Goal: Complete application form

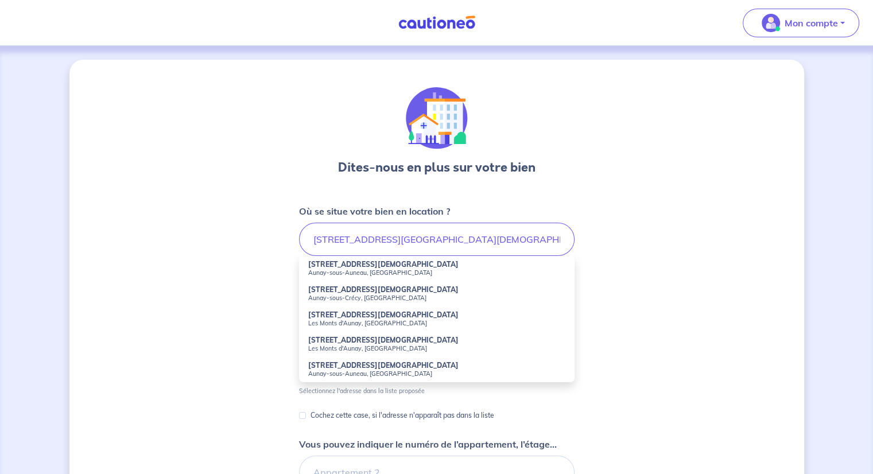
click at [323, 273] on small "Aunay-sous-Auneau, [GEOGRAPHIC_DATA]" at bounding box center [436, 273] width 257 height 8
type input "[STREET_ADDRESS][DEMOGRAPHIC_DATA]"
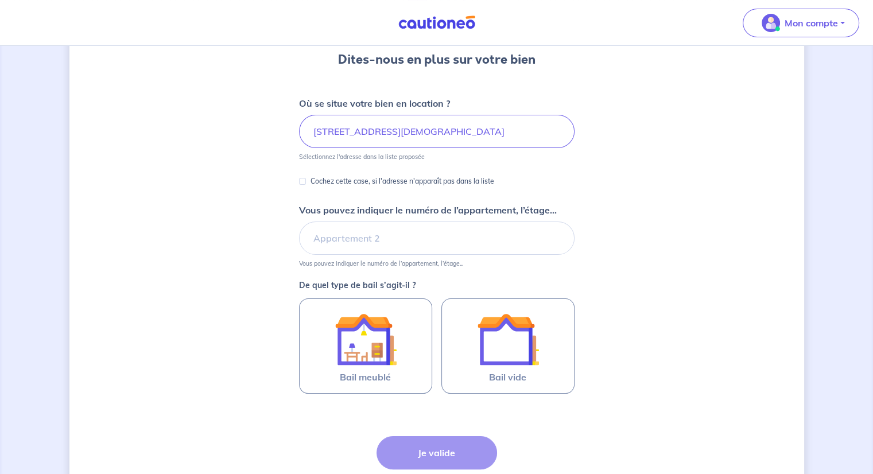
scroll to position [115, 0]
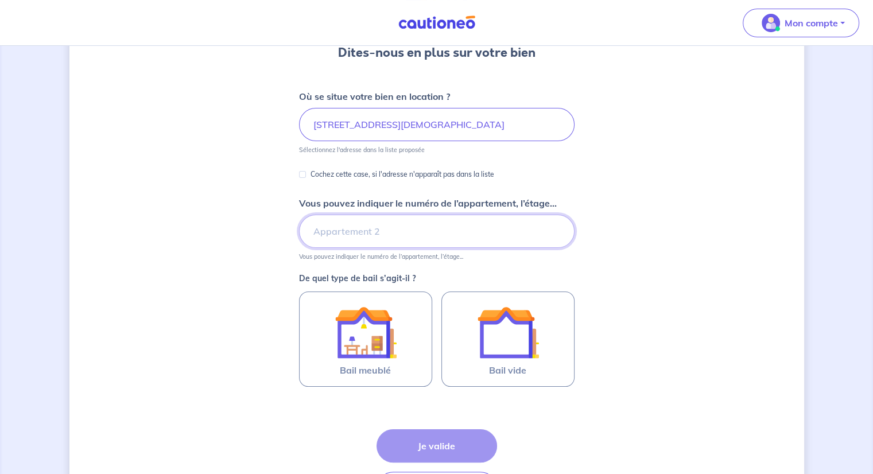
drag, startPoint x: 340, startPoint y: 234, endPoint x: 328, endPoint y: 234, distance: 11.5
click at [340, 234] on input "Vous pouvez indiquer le numéro de l’appartement, l’étage..." at bounding box center [437, 231] width 276 height 33
type input "RdC"
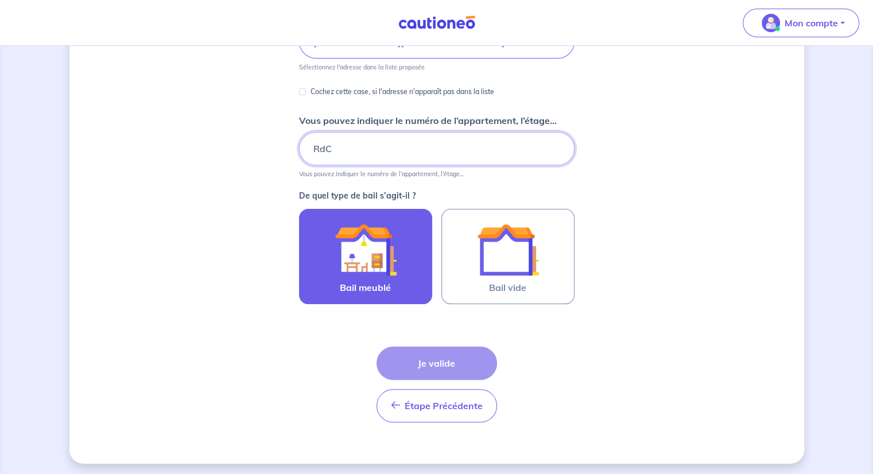
scroll to position [200, 0]
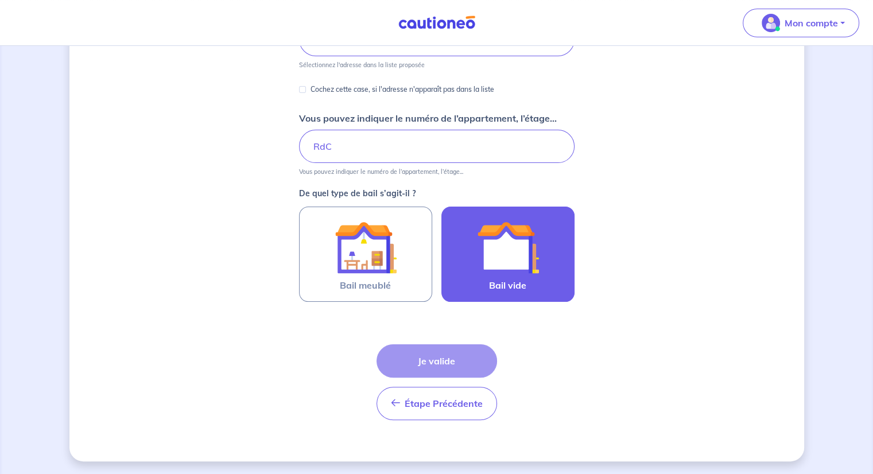
click at [494, 253] on img at bounding box center [508, 247] width 62 height 62
click at [0, 0] on input "Bail vide" at bounding box center [0, 0] width 0 height 0
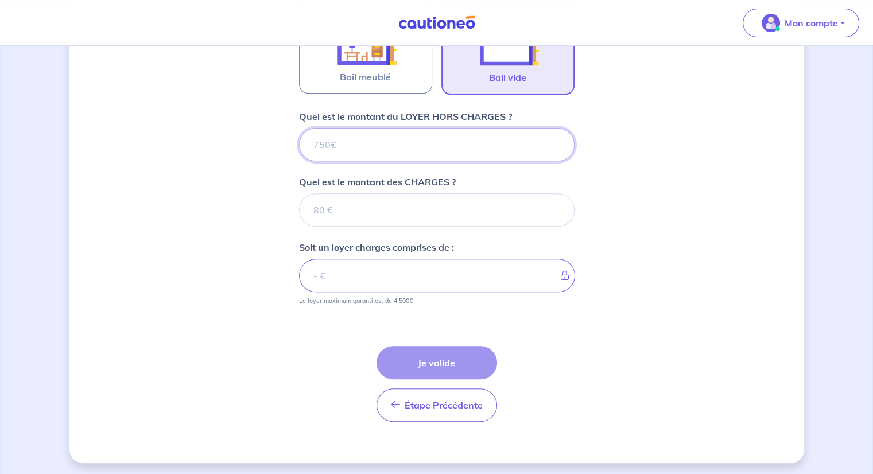
scroll to position [409, 0]
type input "7"
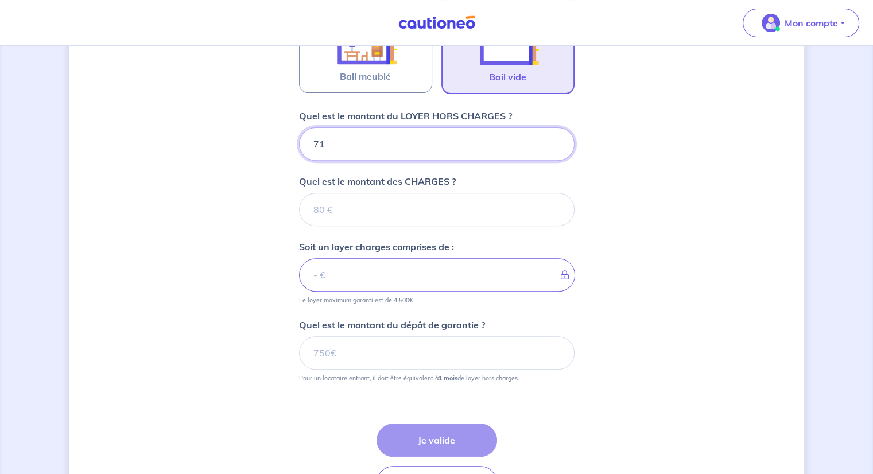
type input "710"
type input "35"
type input "745"
type input "35"
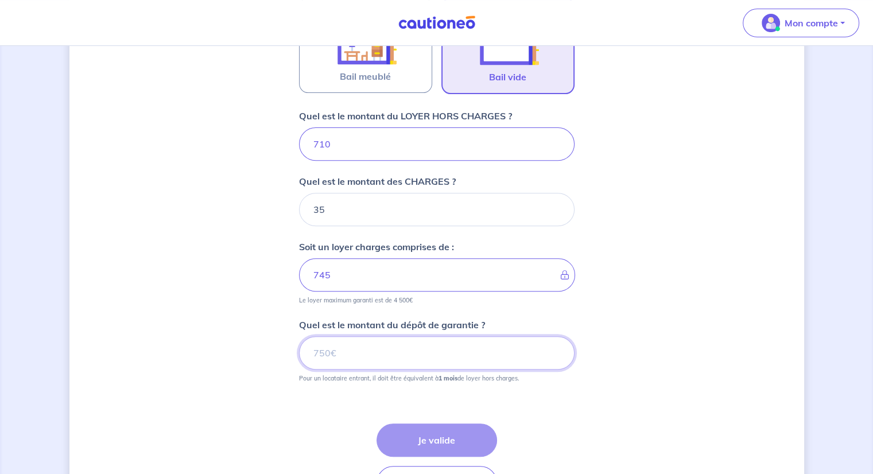
click at [347, 354] on input "Quel est le montant du dépôt de garantie ?" at bounding box center [437, 352] width 276 height 33
type input "710"
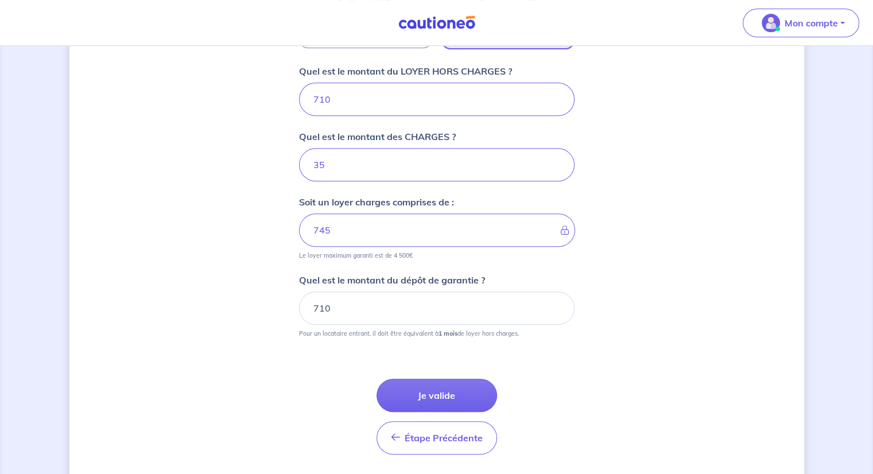
scroll to position [466, 0]
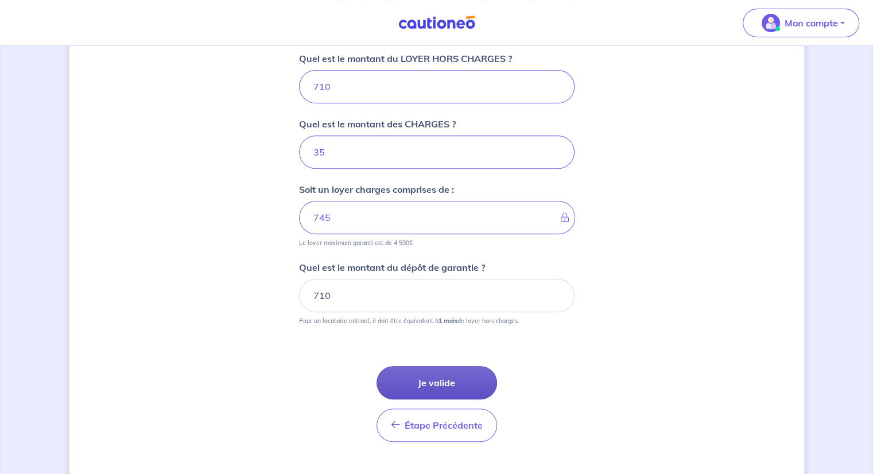
click at [429, 390] on button "Je valide" at bounding box center [437, 382] width 121 height 33
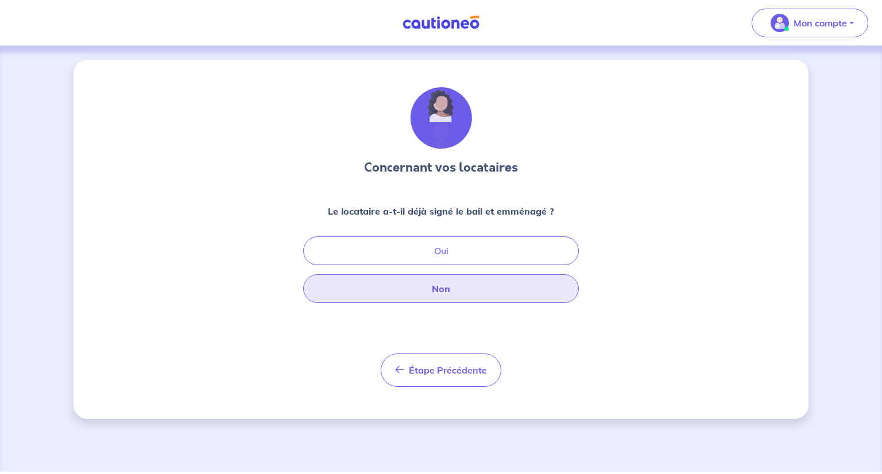
click at [441, 287] on button "Non" at bounding box center [441, 288] width 276 height 29
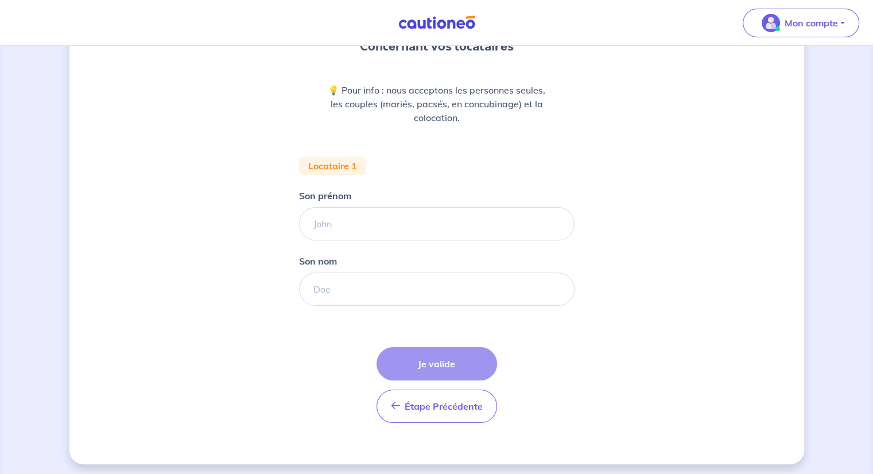
scroll to position [124, 0]
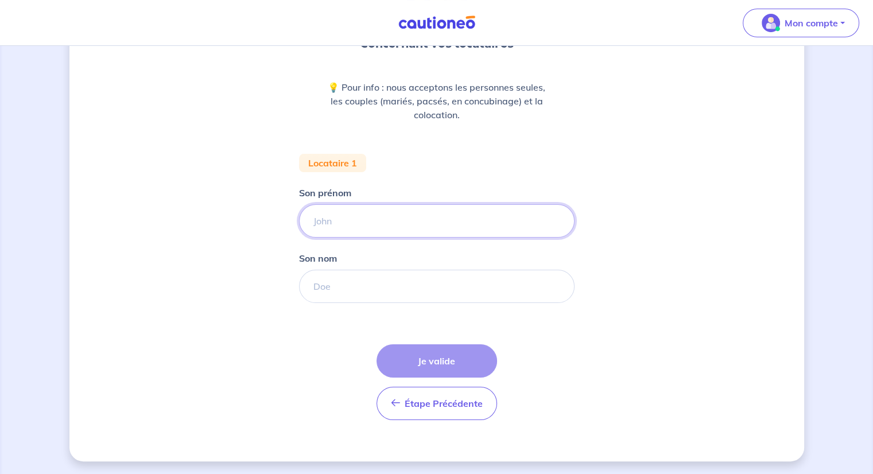
drag, startPoint x: 354, startPoint y: 222, endPoint x: 346, endPoint y: 212, distance: 12.3
click at [354, 222] on input "Son prénom" at bounding box center [437, 220] width 276 height 33
type input "[PERSON_NAME]"
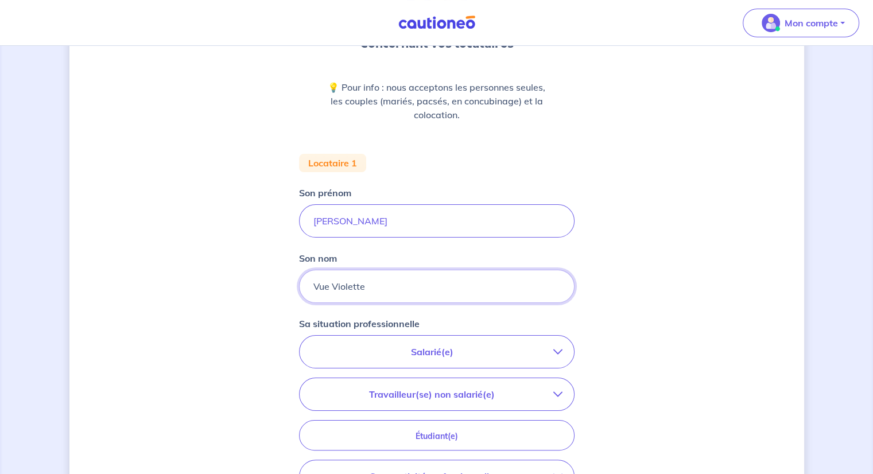
type input "Vue Violette"
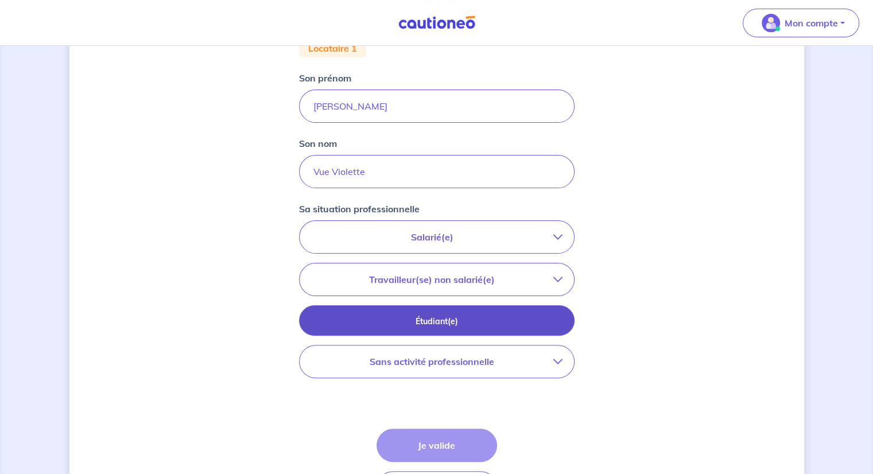
click at [429, 319] on p "Étudiant(e)" at bounding box center [436, 321] width 247 height 13
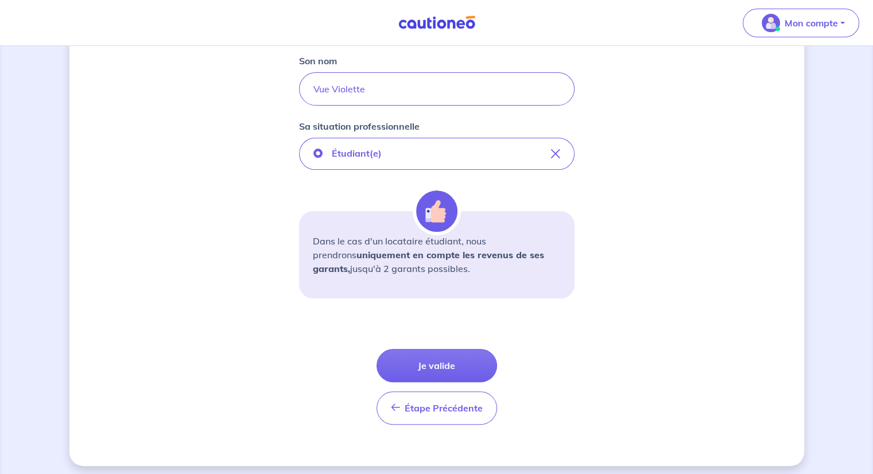
scroll to position [326, 0]
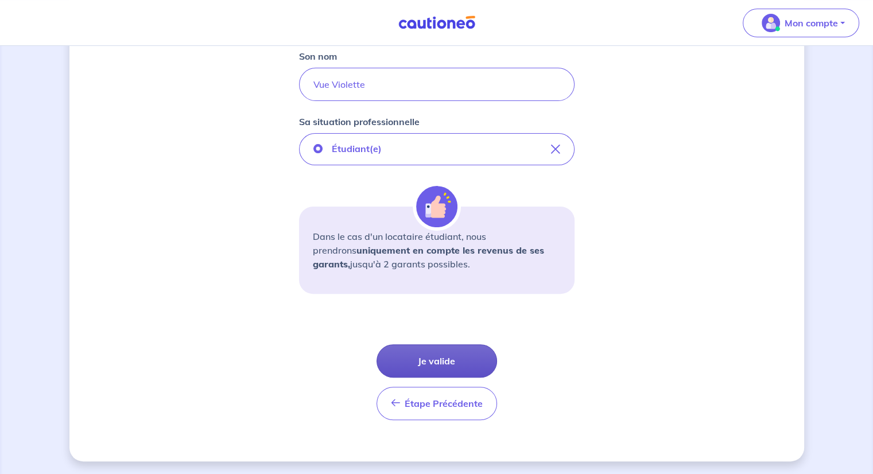
click at [426, 358] on button "Je valide" at bounding box center [437, 360] width 121 height 33
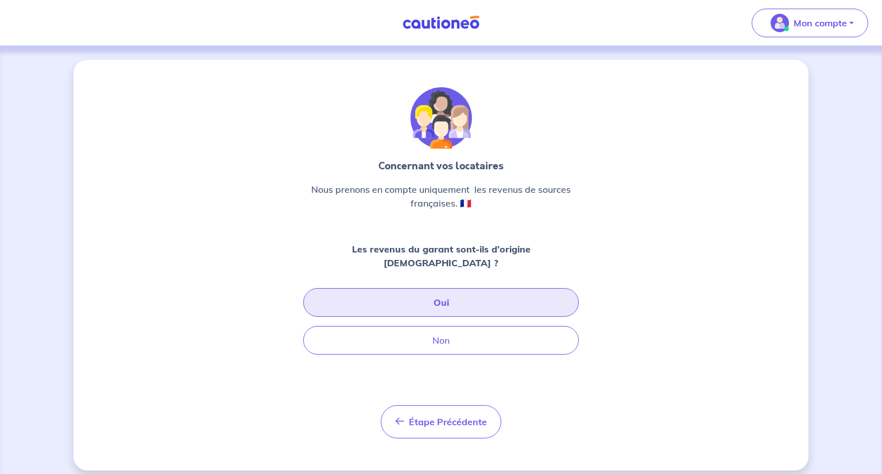
click at [448, 288] on button "Oui" at bounding box center [441, 302] width 276 height 29
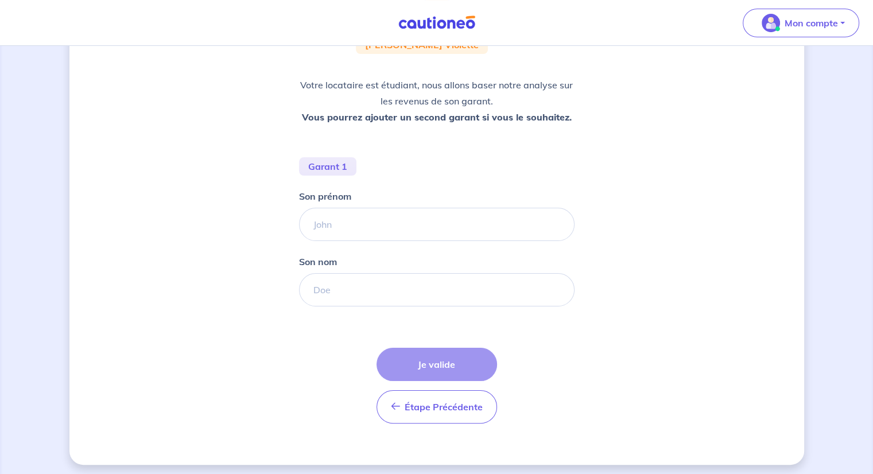
scroll to position [149, 0]
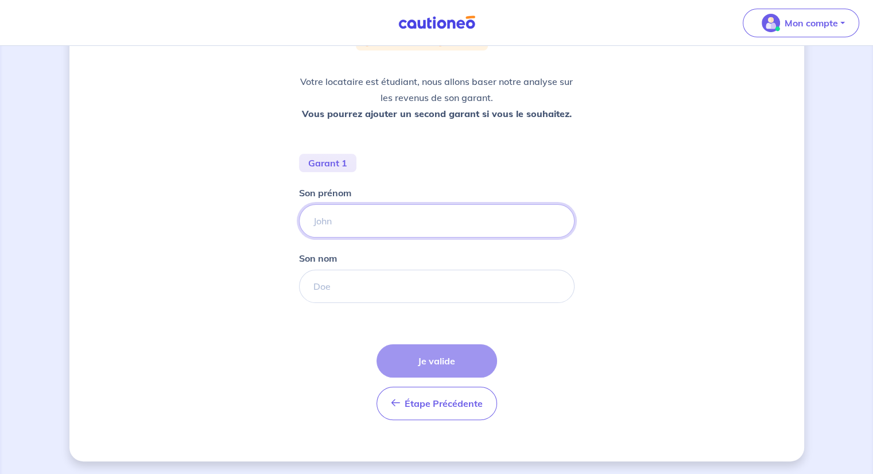
click at [379, 224] on input "Son prénom" at bounding box center [437, 220] width 276 height 33
type input "[PERSON_NAME]"
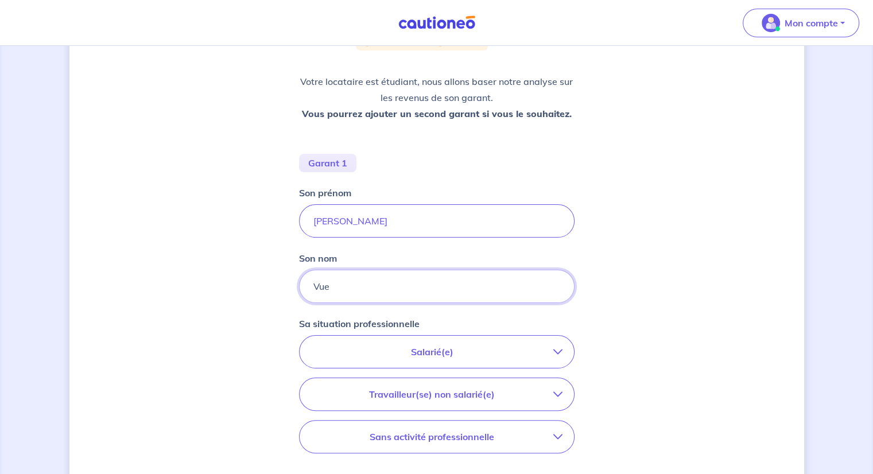
type input "Vue"
click at [208, 294] on div "Concernant les garants de : [PERSON_NAME] Violette Votre locataire est étudiant…" at bounding box center [436, 265] width 735 height 711
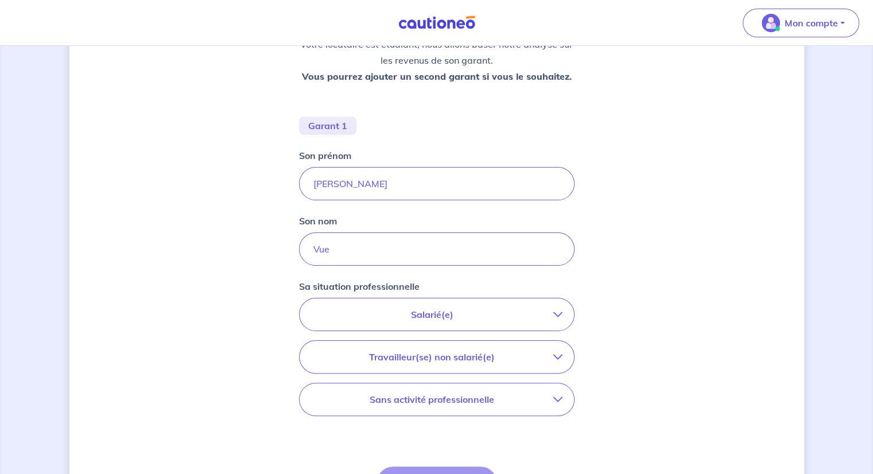
scroll to position [207, 0]
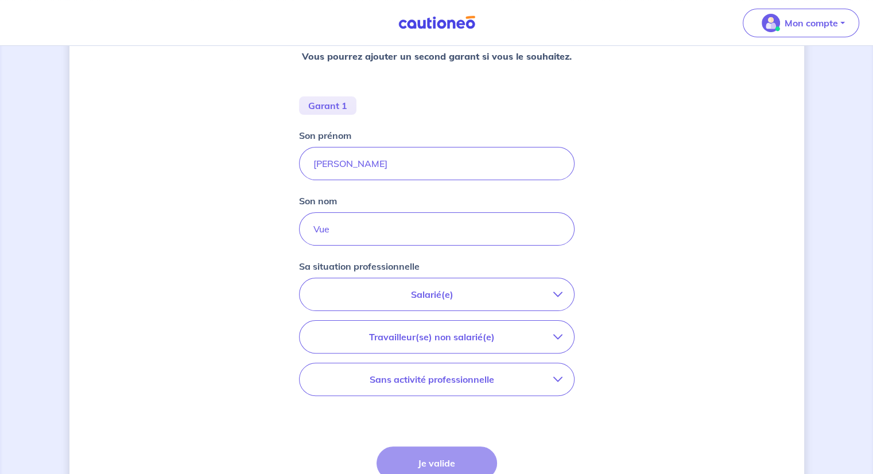
click at [344, 289] on p "Salarié(e)" at bounding box center [432, 295] width 242 height 14
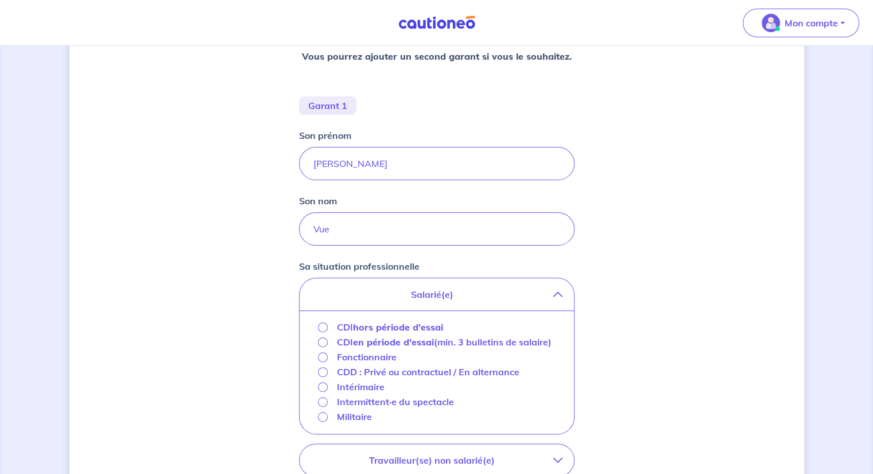
click at [323, 332] on div "CDI hors période d'essai" at bounding box center [381, 327] width 126 height 14
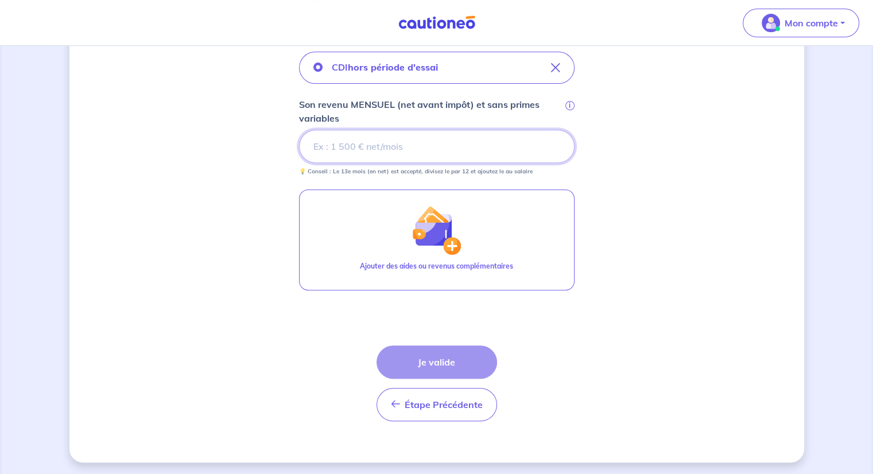
scroll to position [434, 0]
click at [555, 141] on input "0.01" at bounding box center [437, 145] width 276 height 33
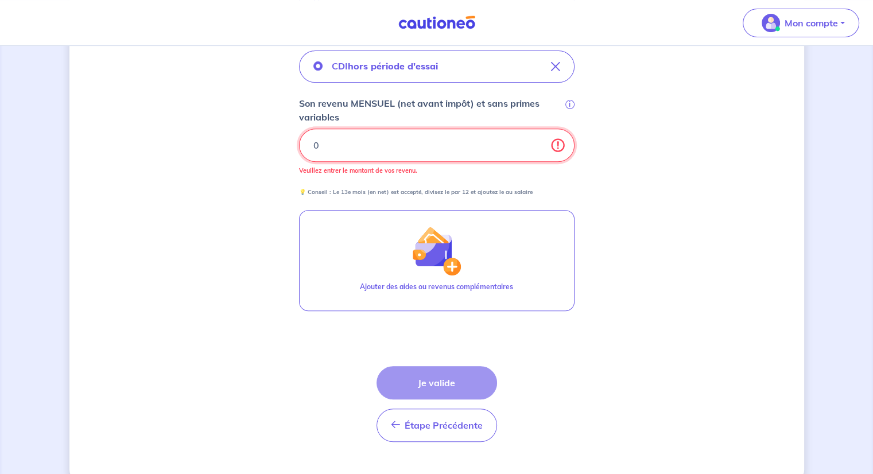
type input "0"
click at [539, 147] on input "0" at bounding box center [437, 145] width 276 height 33
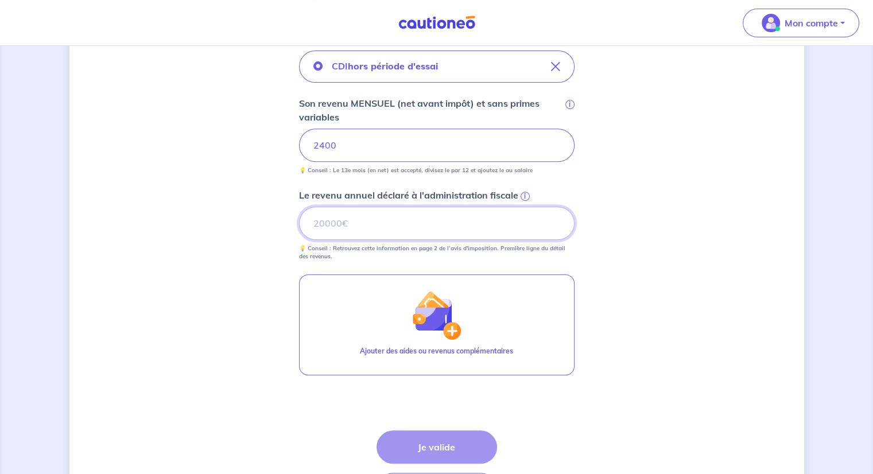
click at [404, 224] on input "Le revenu annuel déclaré à l'administration fiscale i" at bounding box center [437, 223] width 276 height 33
click at [523, 196] on span "i" at bounding box center [525, 196] width 9 height 9
click at [523, 207] on input "Le revenu annuel déclaré à l'administration fiscale i" at bounding box center [437, 223] width 276 height 33
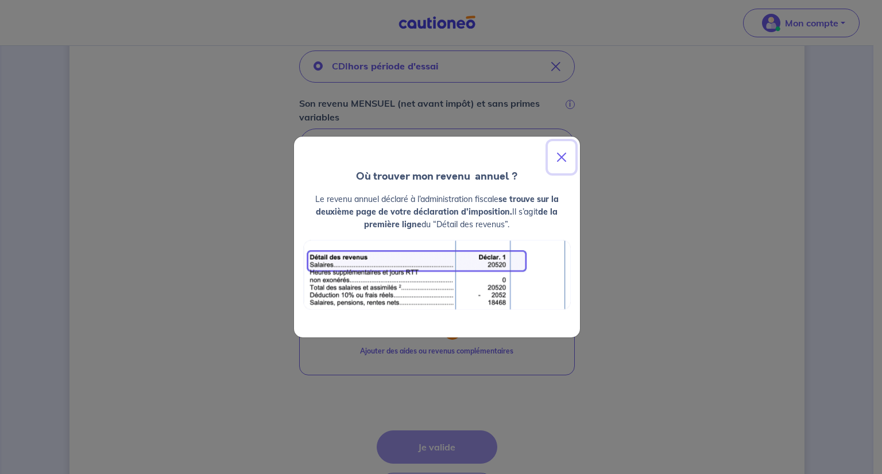
click at [558, 155] on button "Close" at bounding box center [562, 157] width 28 height 32
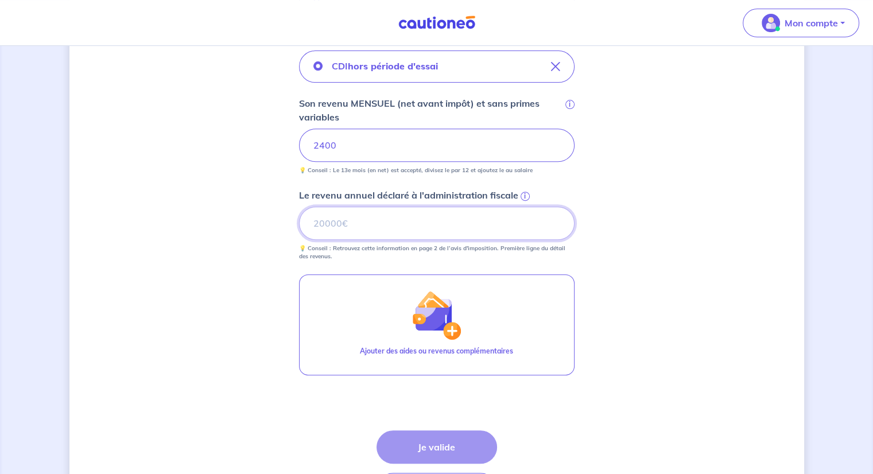
click at [397, 232] on input "Le revenu annuel déclaré à l'administration fiscale i" at bounding box center [437, 223] width 276 height 33
type input "40485"
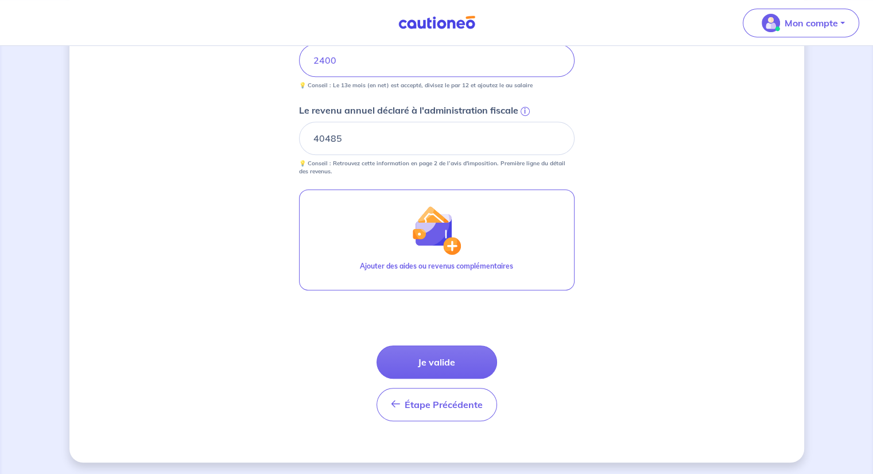
scroll to position [520, 0]
click at [428, 369] on button "Je valide" at bounding box center [437, 361] width 121 height 33
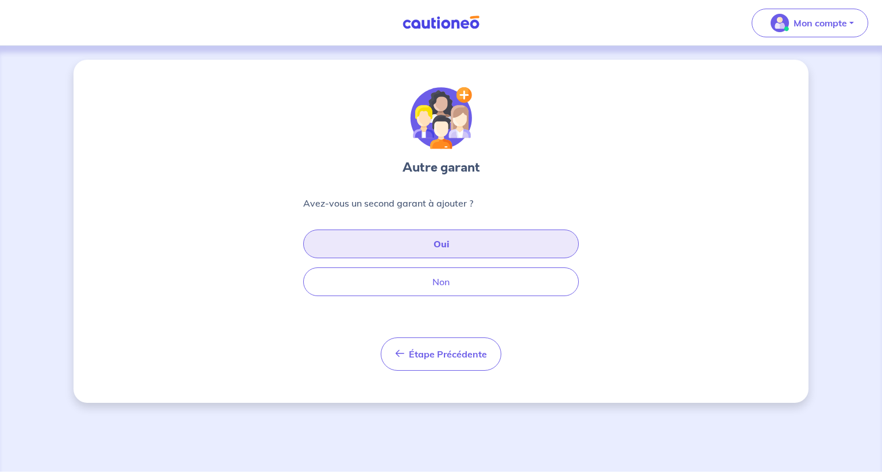
click at [438, 252] on button "Oui" at bounding box center [441, 244] width 276 height 29
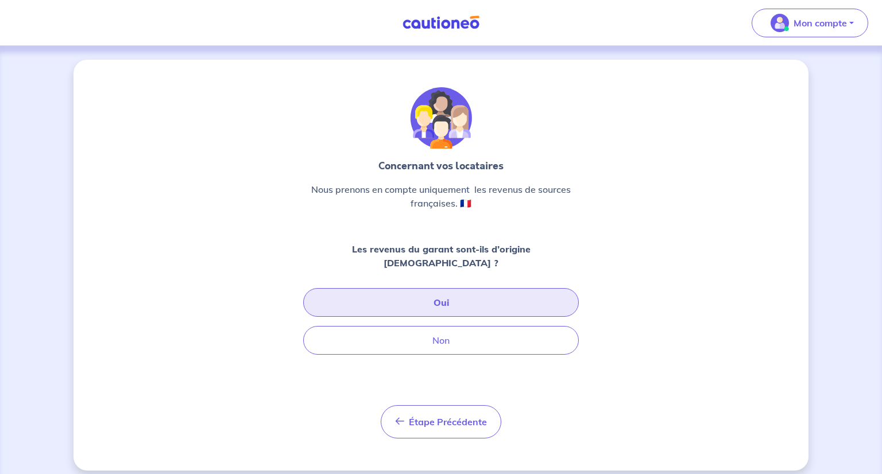
click at [411, 290] on button "Oui" at bounding box center [441, 302] width 276 height 29
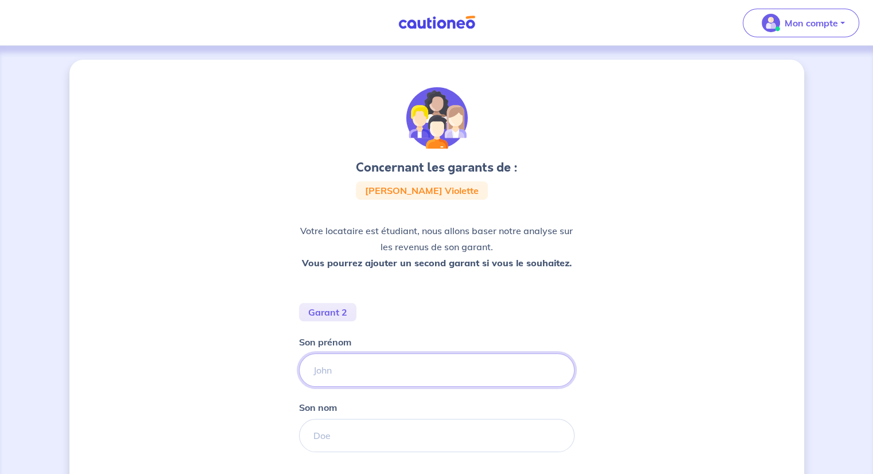
click at [369, 373] on input "Son prénom" at bounding box center [437, 370] width 276 height 33
type input "[PERSON_NAME]"
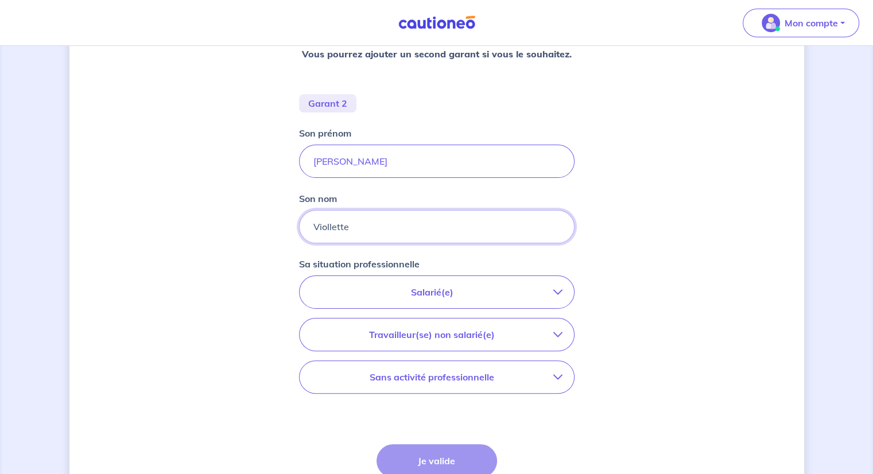
scroll to position [230, 0]
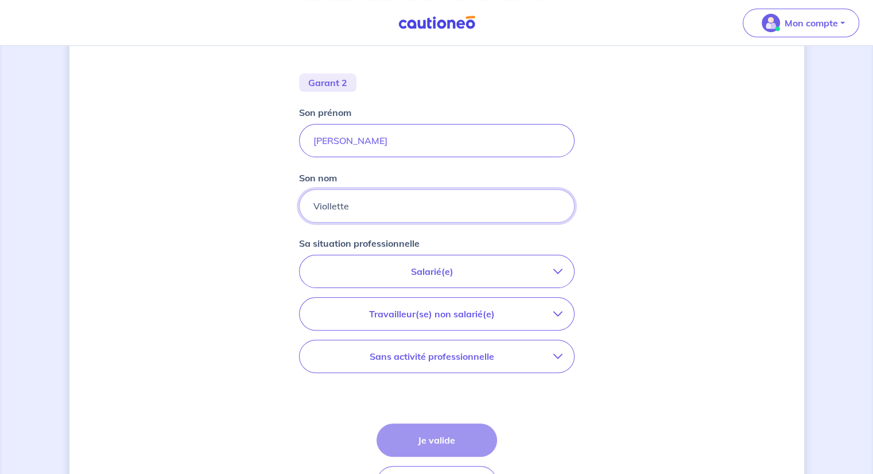
type input "Viollette"
click at [409, 268] on p "Salarié(e)" at bounding box center [432, 272] width 242 height 14
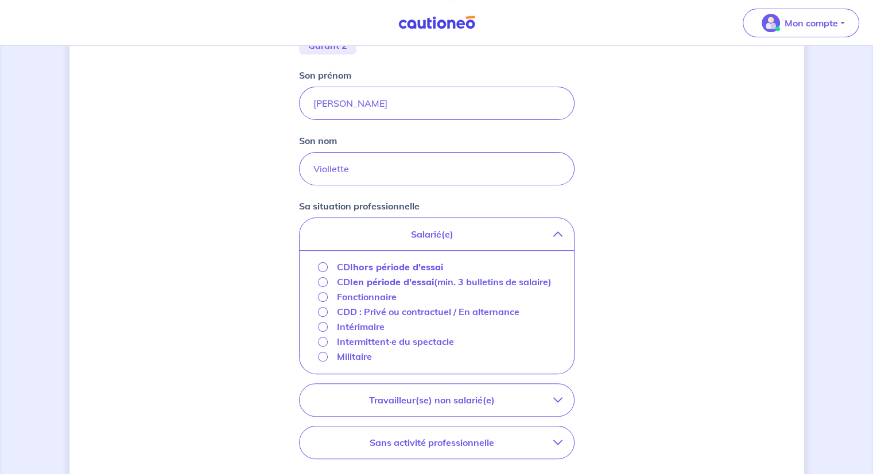
scroll to position [287, 0]
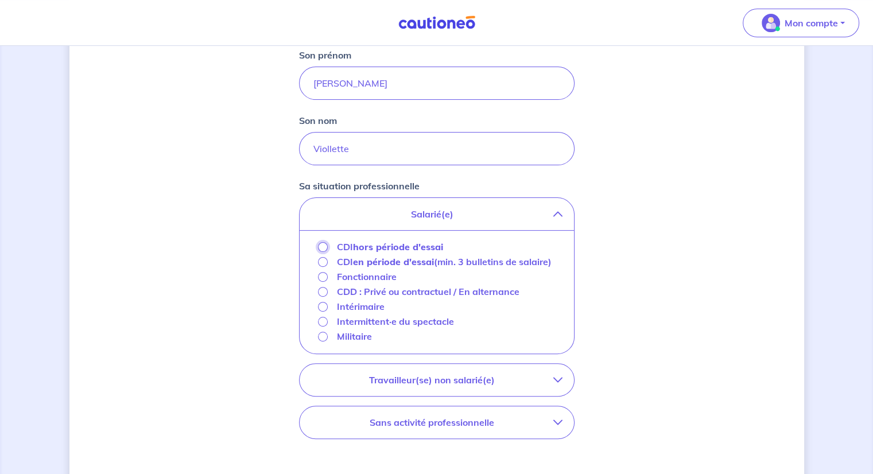
click at [324, 245] on input "CDI hors période d'essai" at bounding box center [323, 247] width 10 height 10
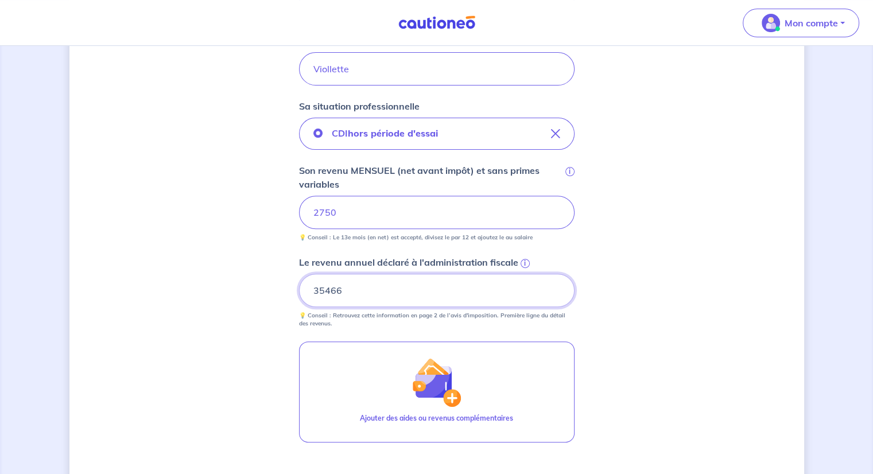
scroll to position [517, 0]
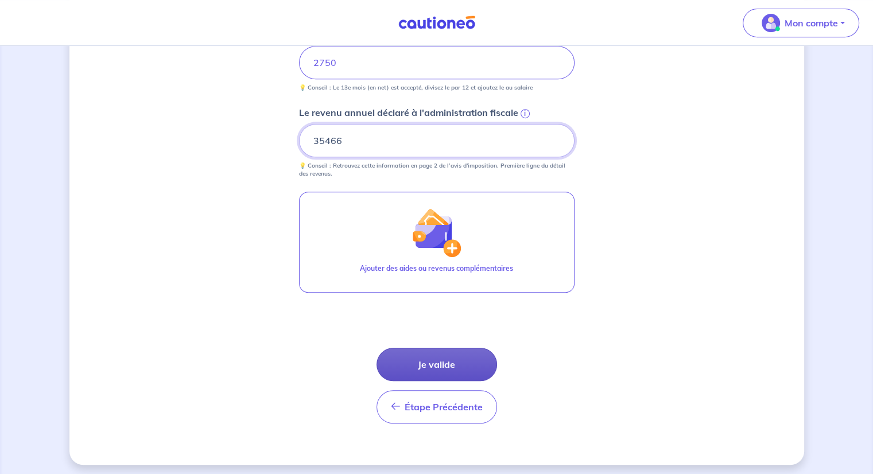
type input "35466"
click at [466, 366] on button "Je valide" at bounding box center [437, 364] width 121 height 33
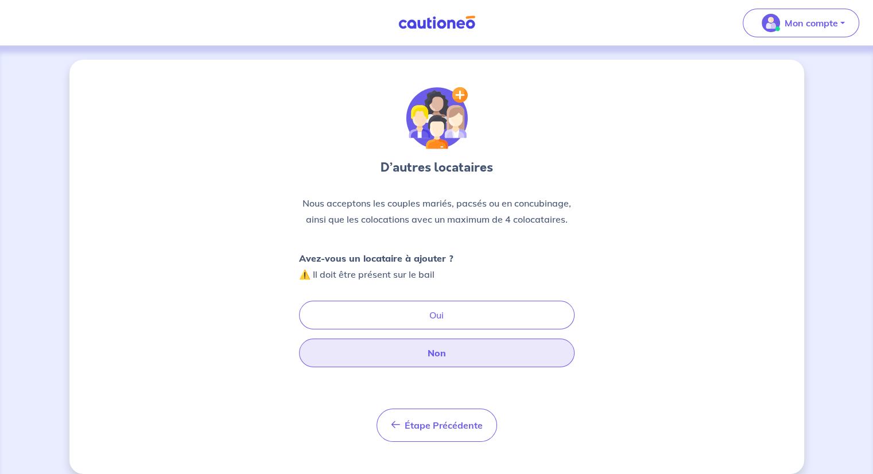
click at [436, 356] on button "Non" at bounding box center [437, 353] width 276 height 29
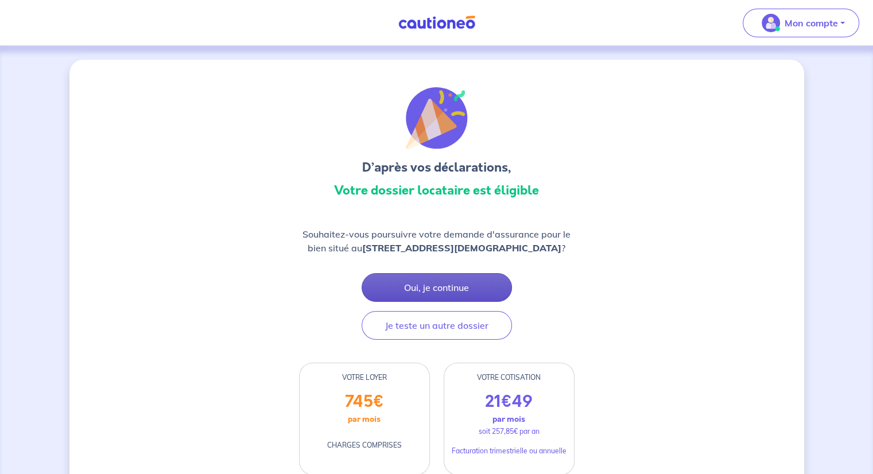
click at [441, 285] on button "Oui, je continue" at bounding box center [437, 287] width 150 height 29
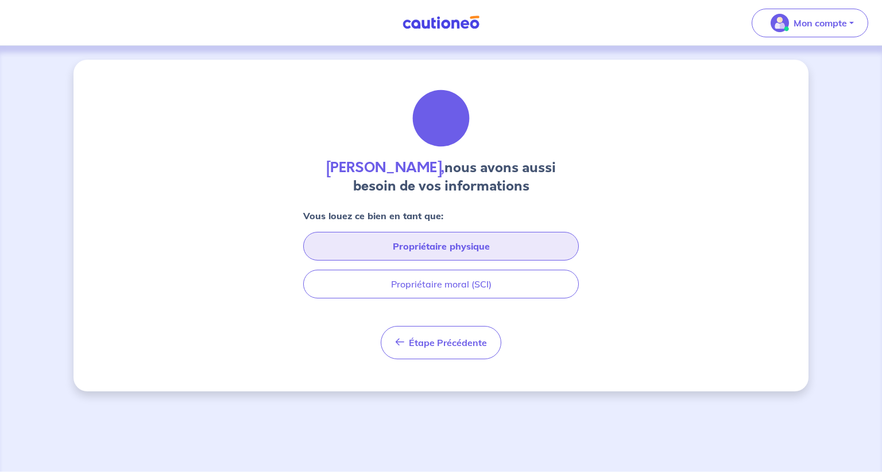
click at [427, 246] on button "Propriétaire physique" at bounding box center [441, 246] width 276 height 29
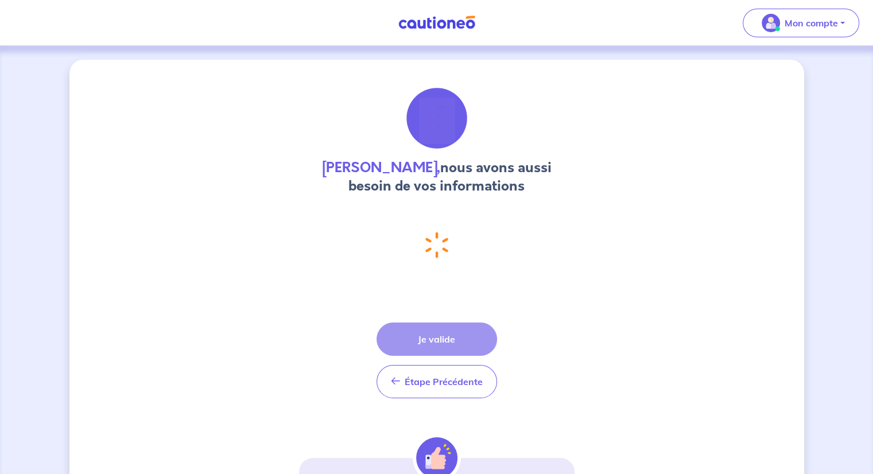
select select "FR"
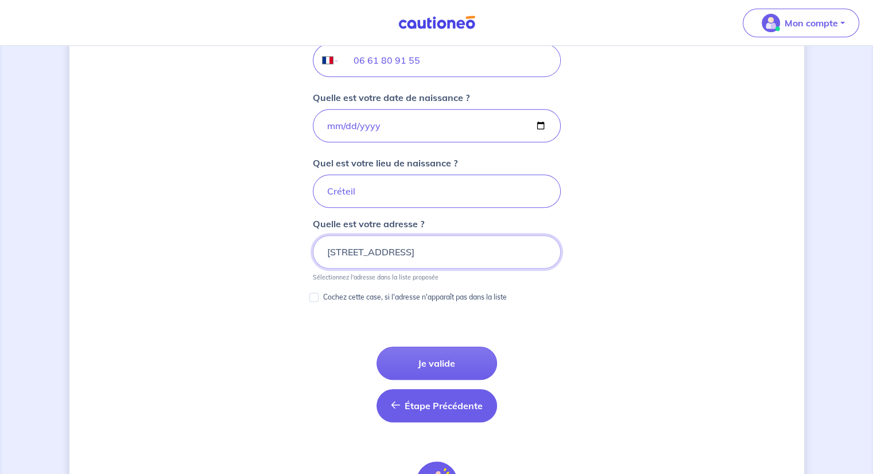
scroll to position [500, 0]
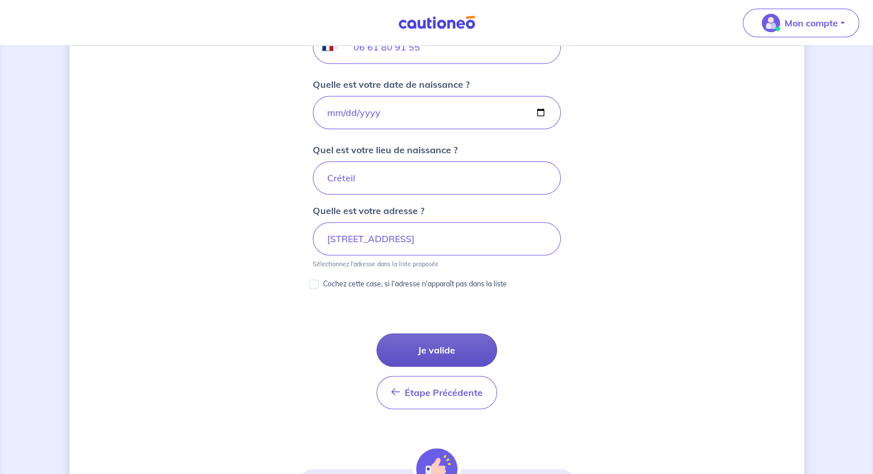
click at [431, 343] on button "Je valide" at bounding box center [437, 350] width 121 height 33
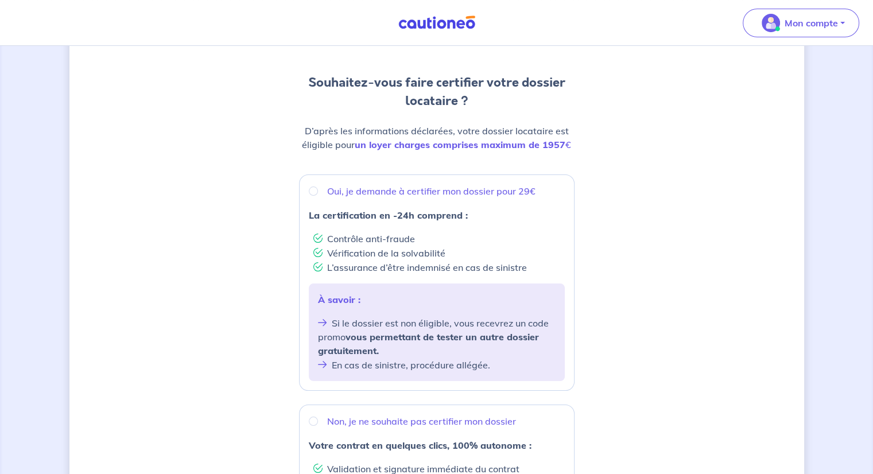
scroll to position [115, 0]
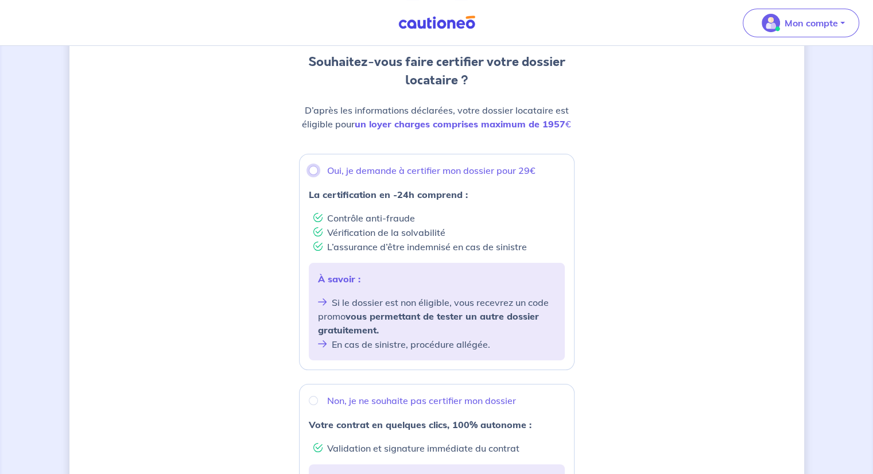
click at [313, 169] on input "Oui, je demande à certifier mon dossier pour 29€" at bounding box center [313, 170] width 9 height 9
radio input "true"
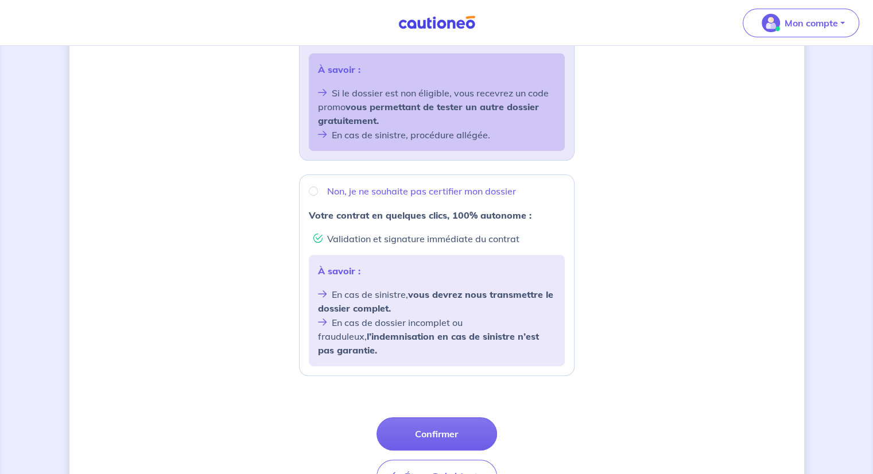
scroll to position [344, 0]
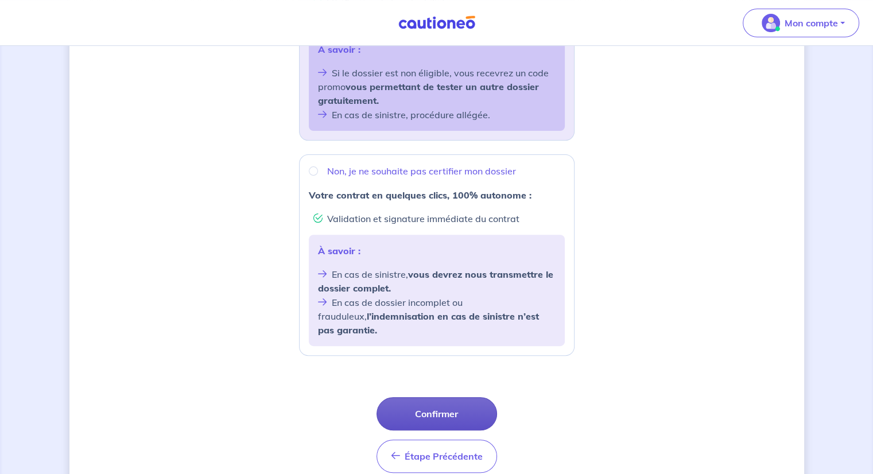
click at [421, 398] on button "Confirmer" at bounding box center [437, 413] width 121 height 33
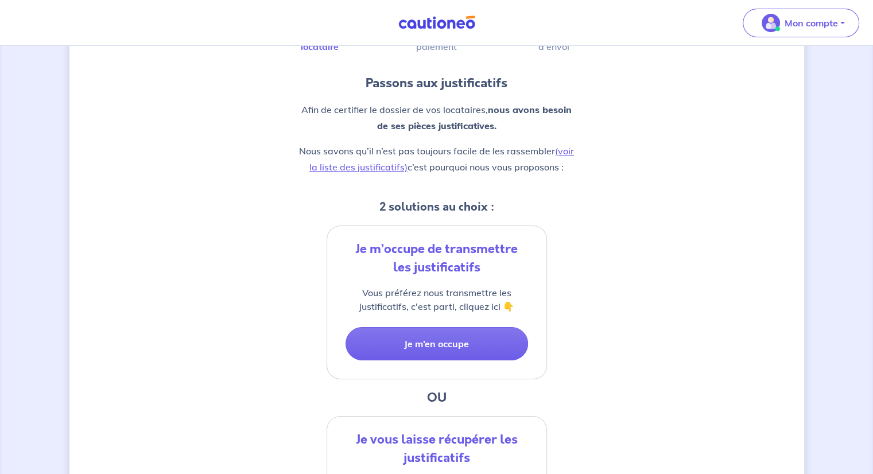
scroll to position [115, 0]
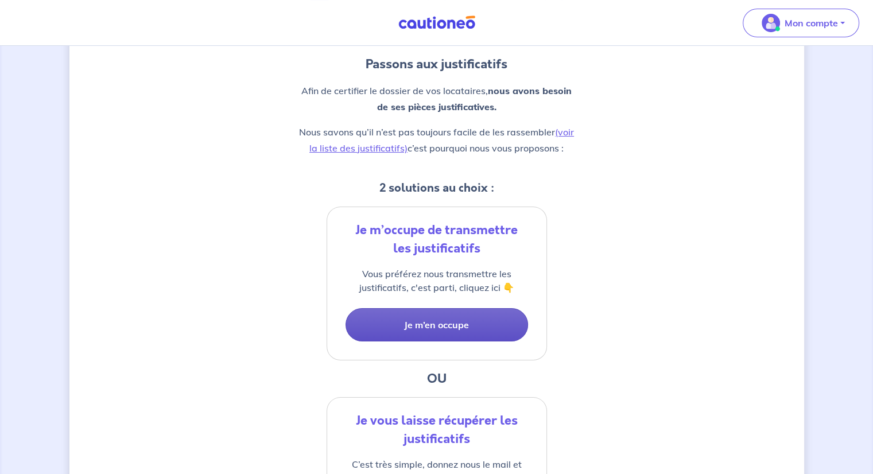
click at [422, 320] on button "Je m’en occupe" at bounding box center [437, 324] width 183 height 33
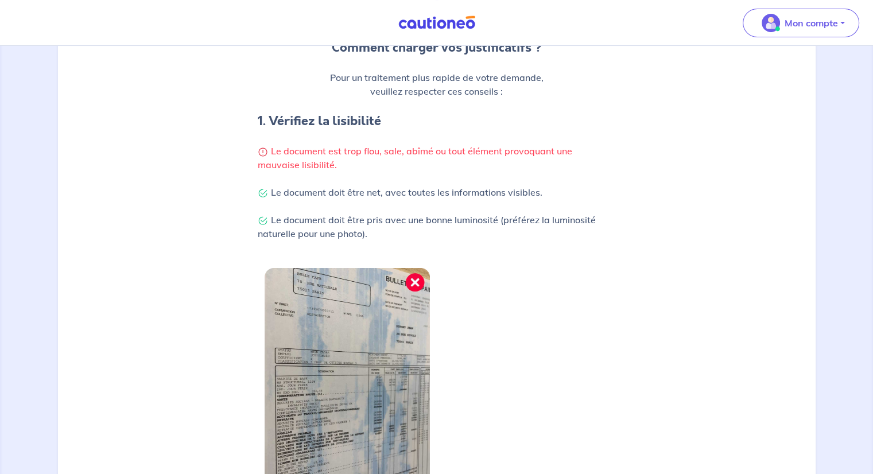
scroll to position [347, 0]
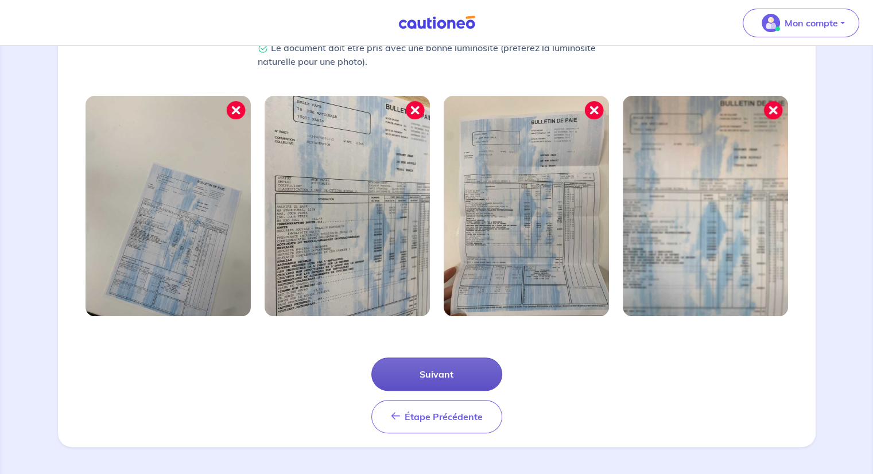
click at [419, 374] on button "Suivant" at bounding box center [436, 374] width 131 height 33
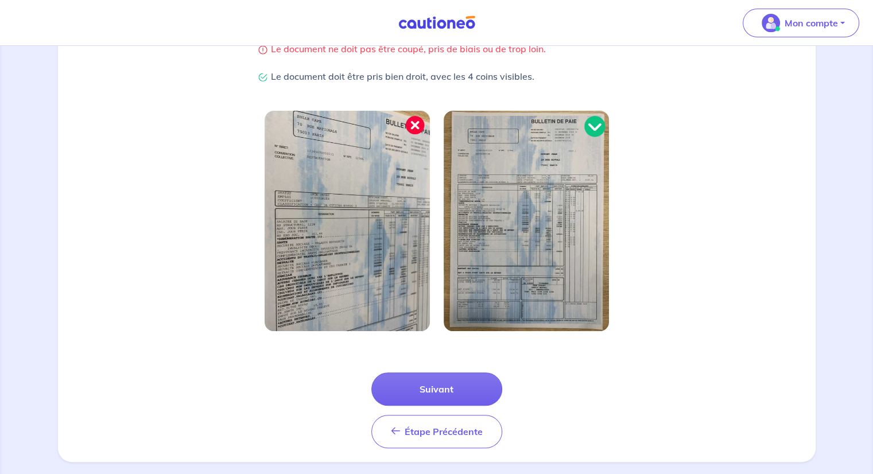
scroll to position [292, 0]
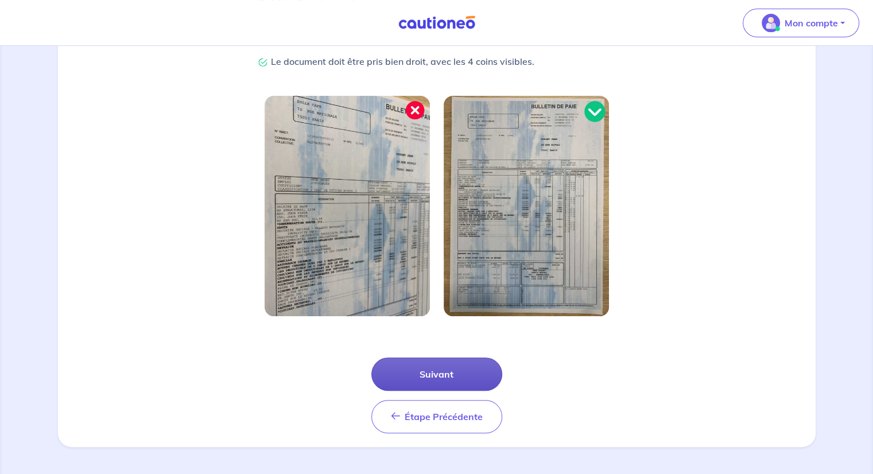
click at [430, 373] on button "Suivant" at bounding box center [436, 374] width 131 height 33
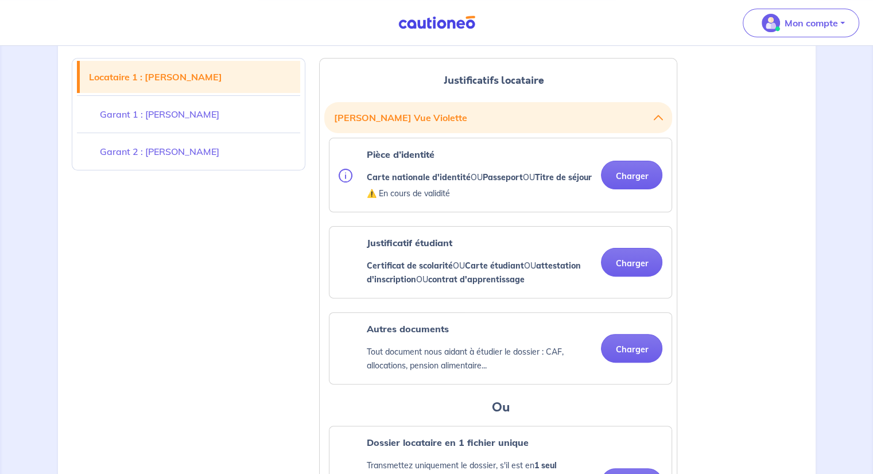
scroll to position [287, 0]
click at [630, 185] on button "Charger" at bounding box center [631, 174] width 61 height 29
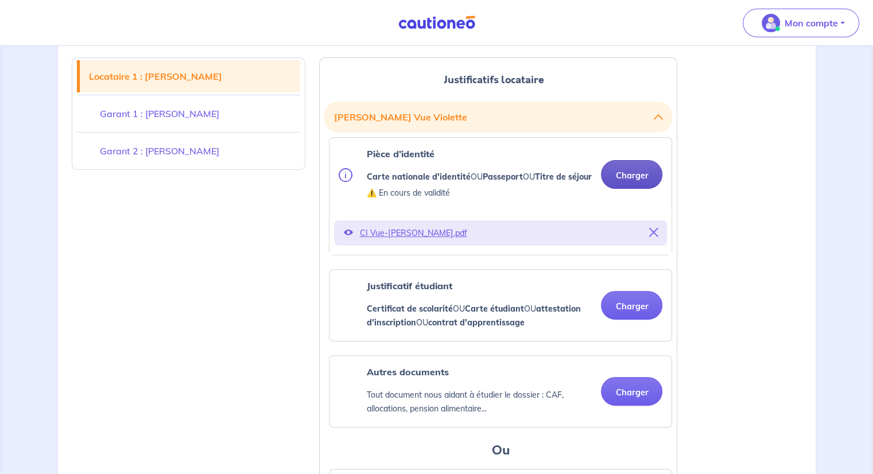
click at [625, 177] on button "Charger" at bounding box center [631, 174] width 61 height 29
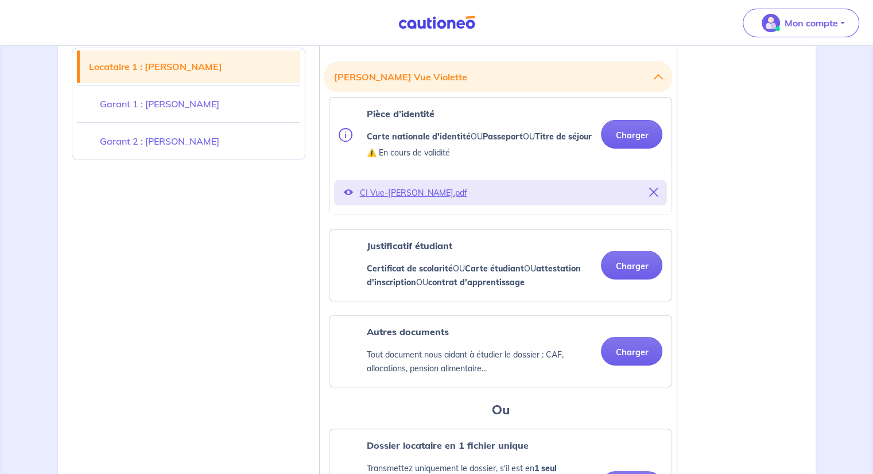
scroll to position [344, 0]
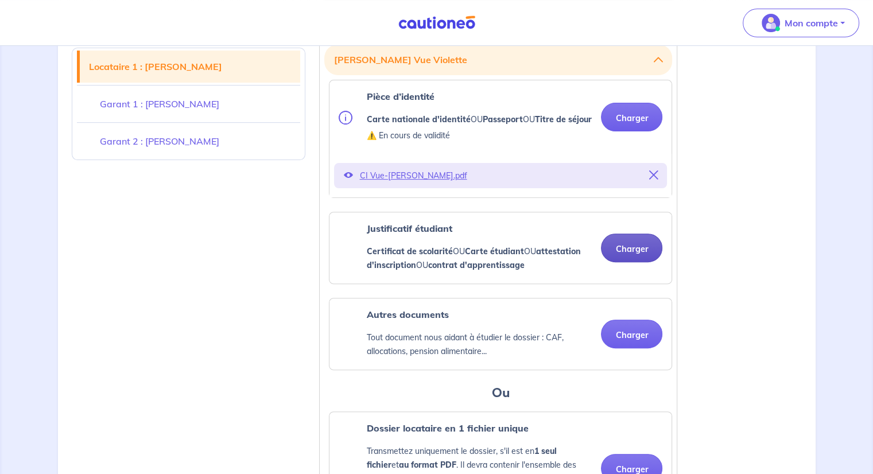
click at [645, 262] on button "Charger" at bounding box center [631, 248] width 61 height 29
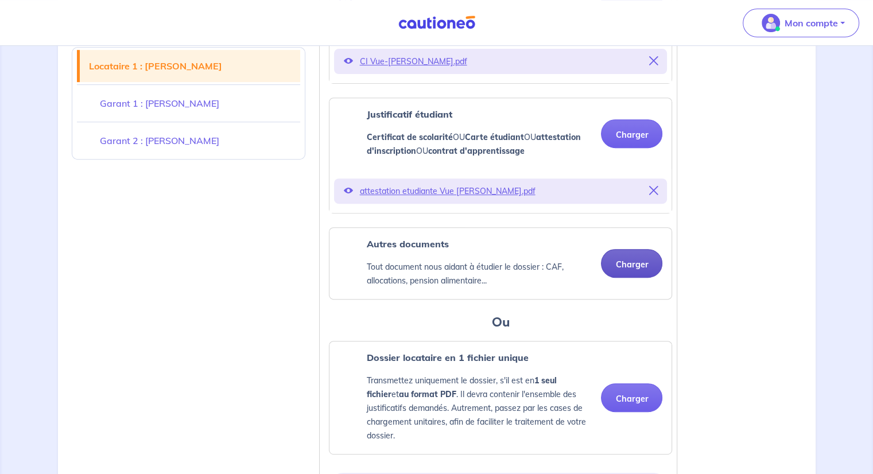
scroll to position [459, 0]
click at [624, 274] on button "Charger" at bounding box center [631, 263] width 61 height 29
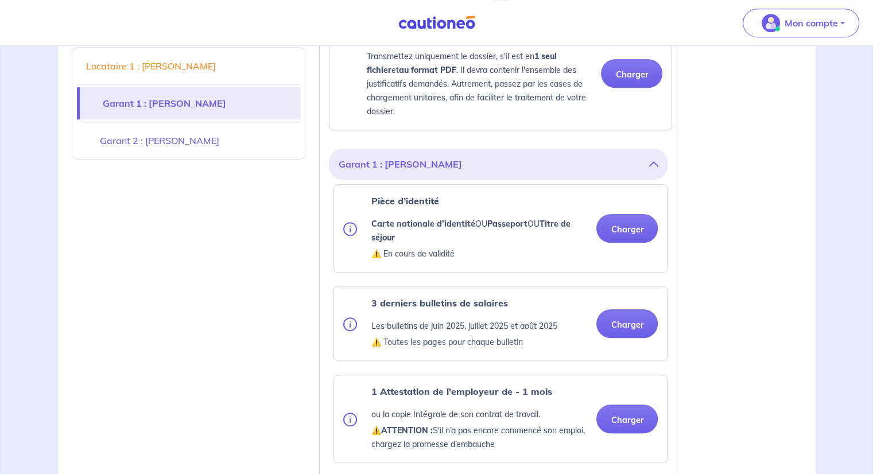
scroll to position [804, 0]
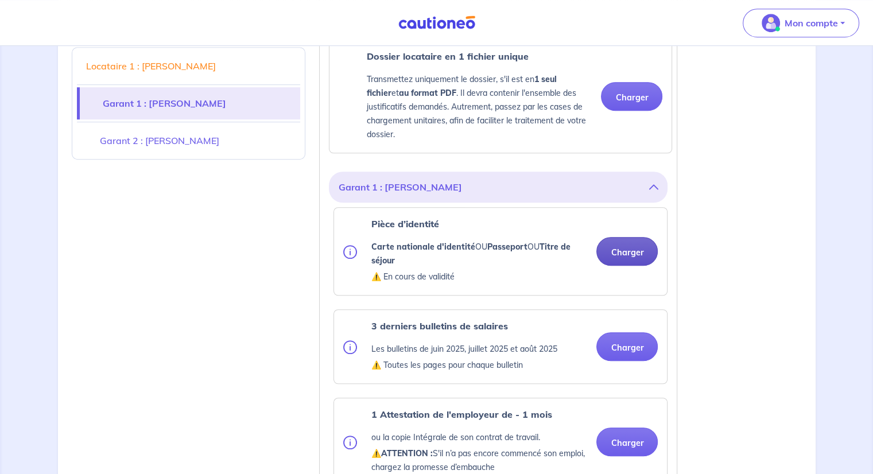
click at [638, 262] on button "Charger" at bounding box center [626, 251] width 61 height 29
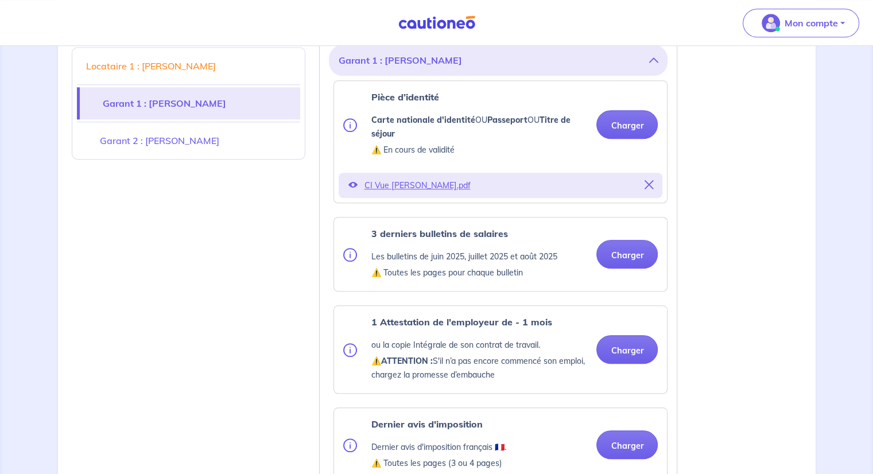
scroll to position [976, 0]
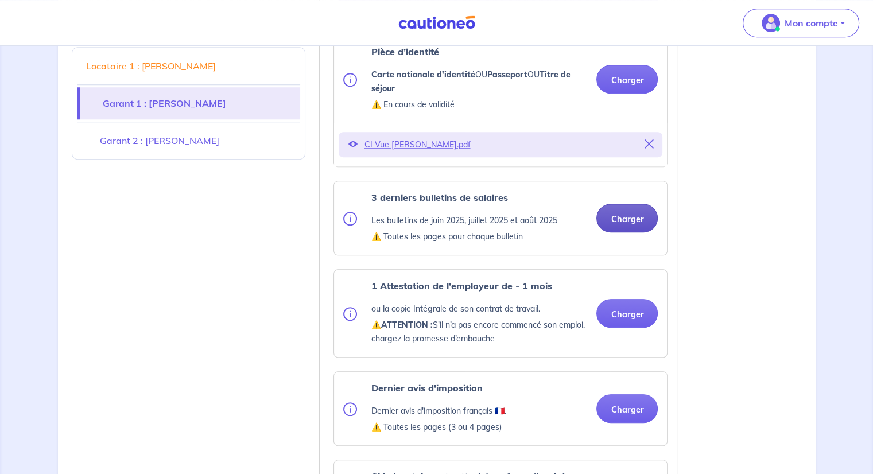
click at [629, 232] on button "Charger" at bounding box center [626, 218] width 61 height 29
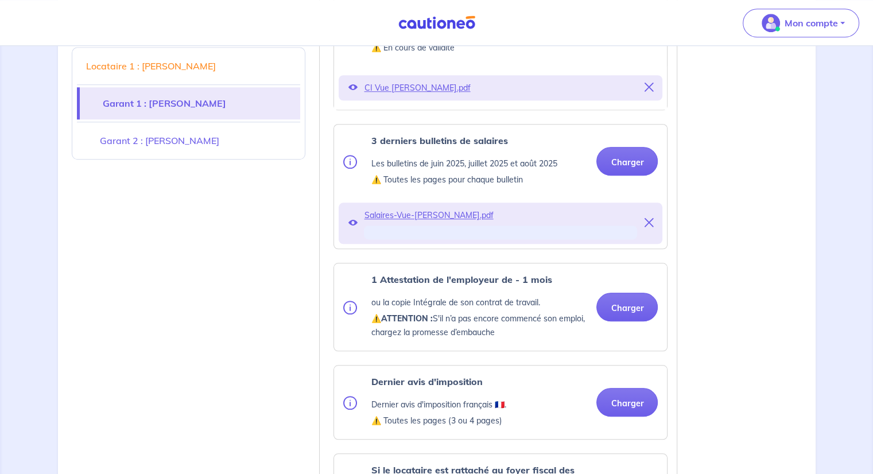
scroll to position [1091, 0]
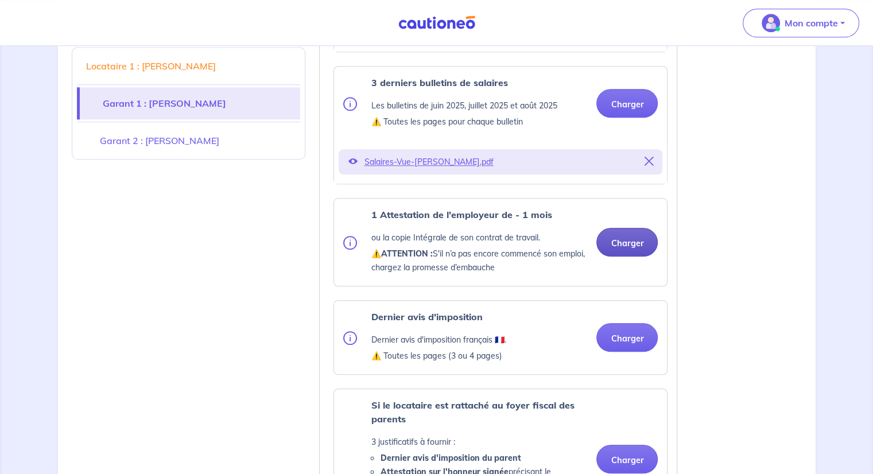
click at [627, 255] on button "Charger" at bounding box center [626, 242] width 61 height 29
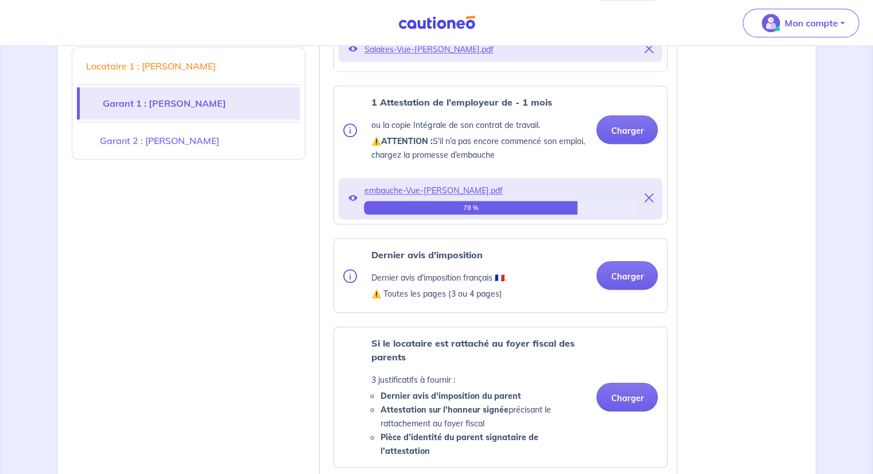
scroll to position [1205, 0]
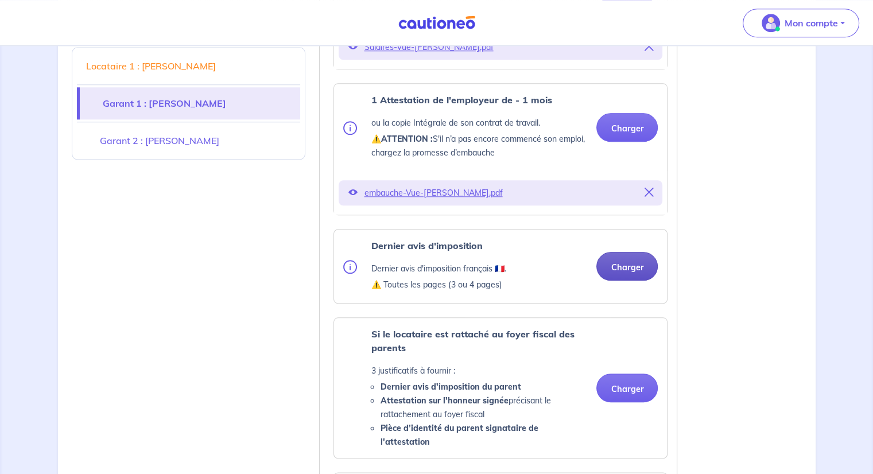
click at [625, 280] on button "Charger" at bounding box center [626, 266] width 61 height 29
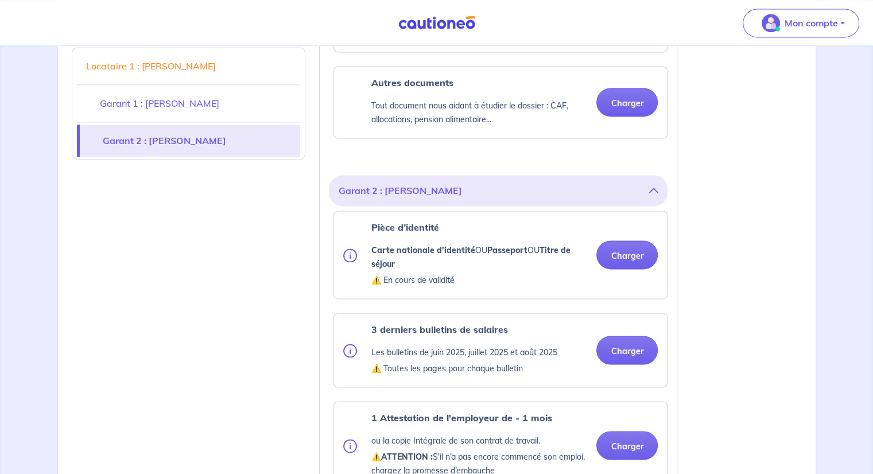
scroll to position [1665, 0]
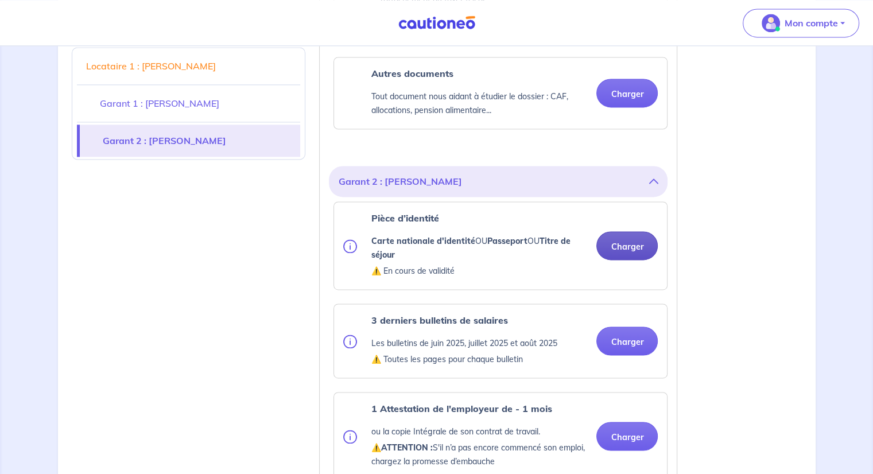
click at [625, 251] on button "Charger" at bounding box center [626, 245] width 61 height 29
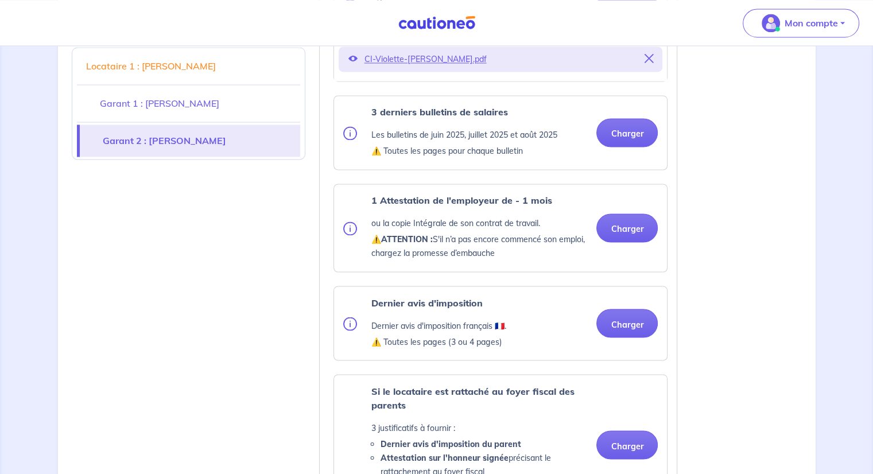
scroll to position [1952, 0]
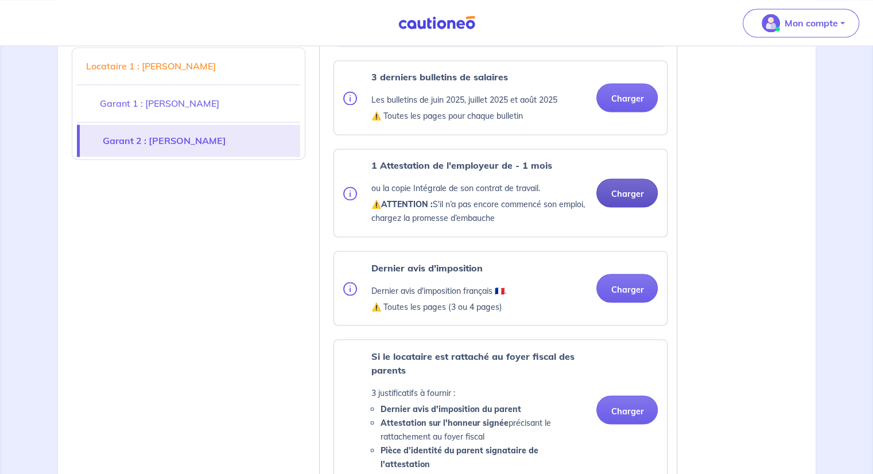
click at [643, 195] on button "Charger" at bounding box center [626, 193] width 61 height 29
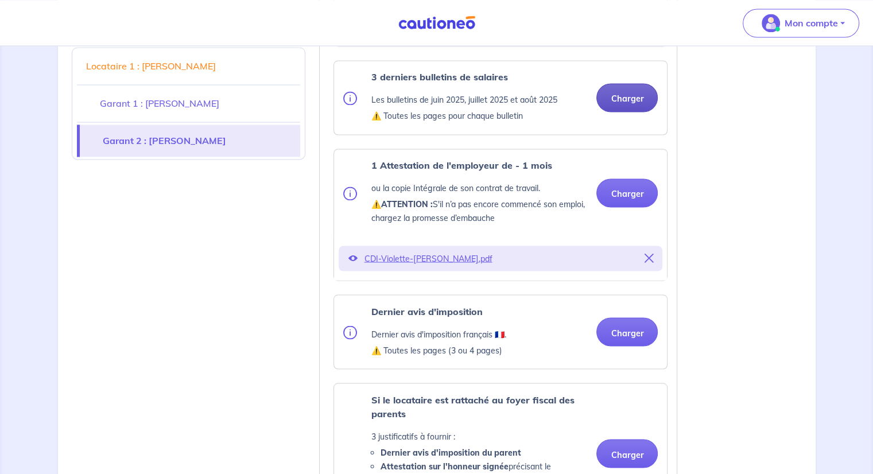
click at [629, 97] on button "Charger" at bounding box center [626, 97] width 61 height 29
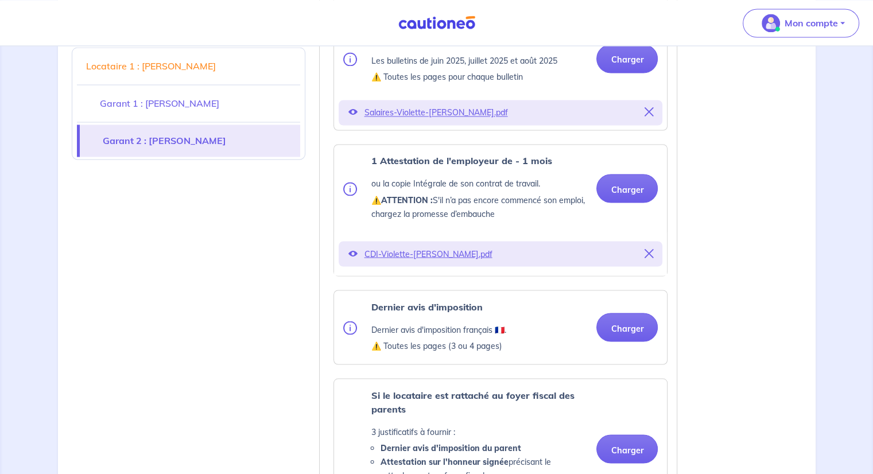
scroll to position [2009, 0]
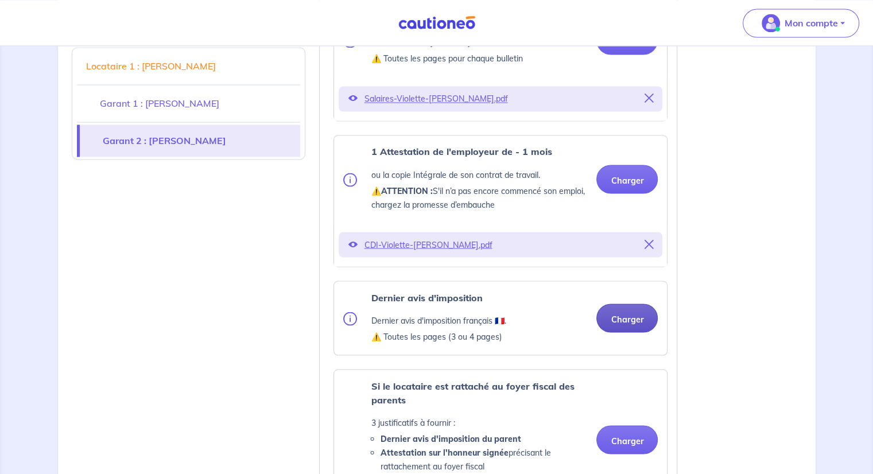
click at [621, 308] on button "Charger" at bounding box center [626, 318] width 61 height 29
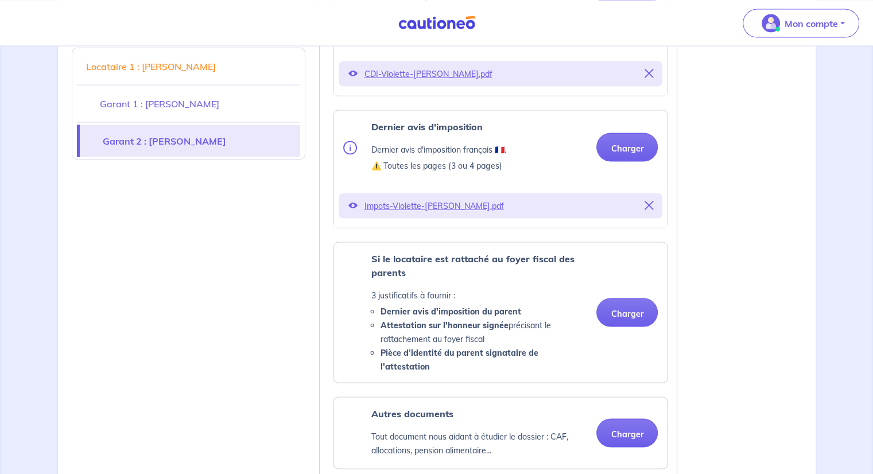
scroll to position [2239, 0]
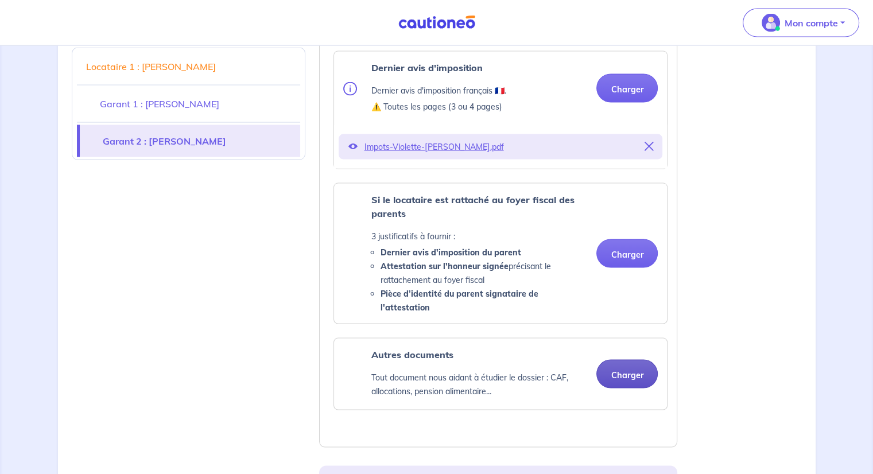
click at [635, 361] on button "Charger" at bounding box center [626, 374] width 61 height 29
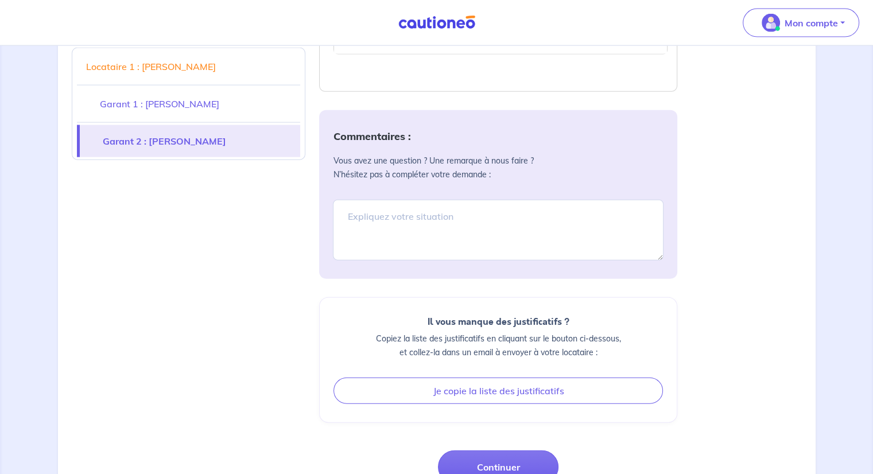
scroll to position [2641, 0]
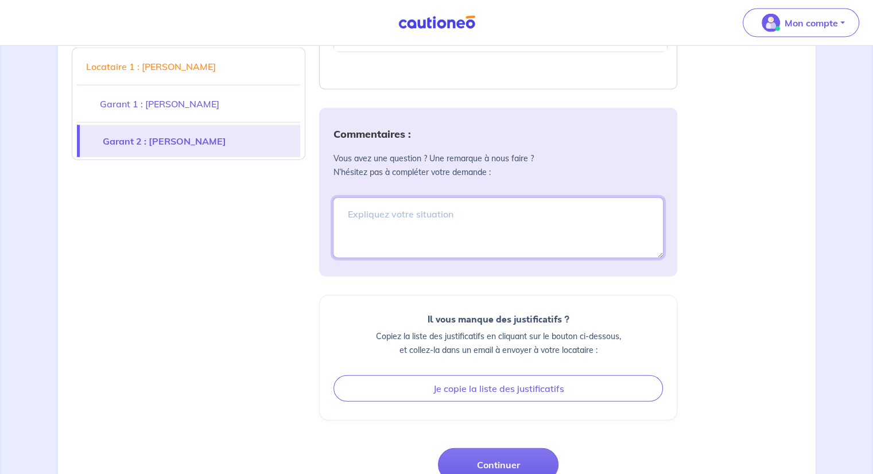
click at [408, 198] on textarea at bounding box center [498, 227] width 331 height 61
type textarea "Je constate que la 2e page du salaire de la garante [PERSON_NAME] manque."
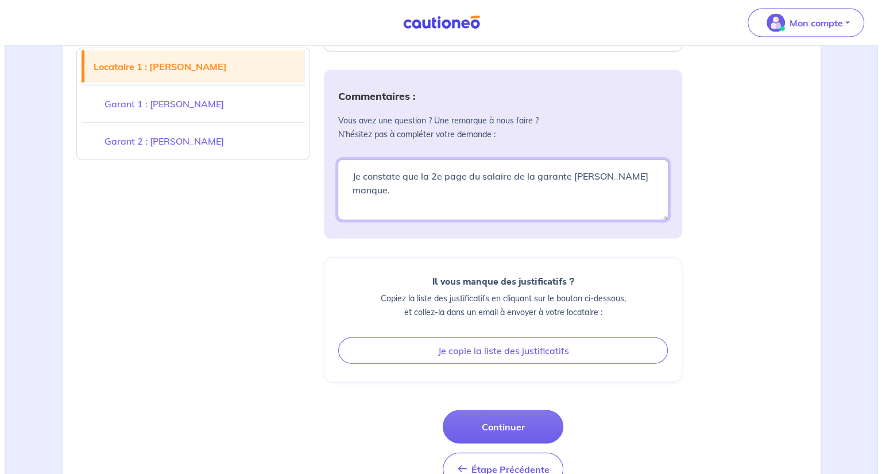
scroll to position [2698, 0]
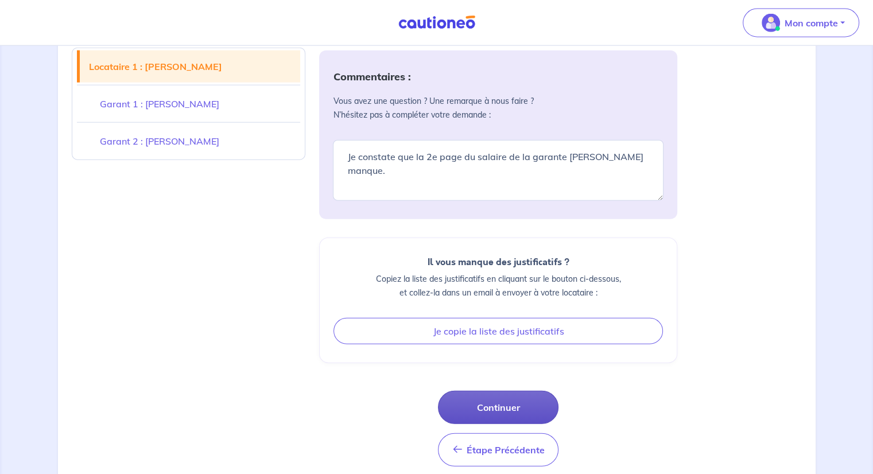
click at [487, 391] on button "Continuer" at bounding box center [498, 407] width 121 height 33
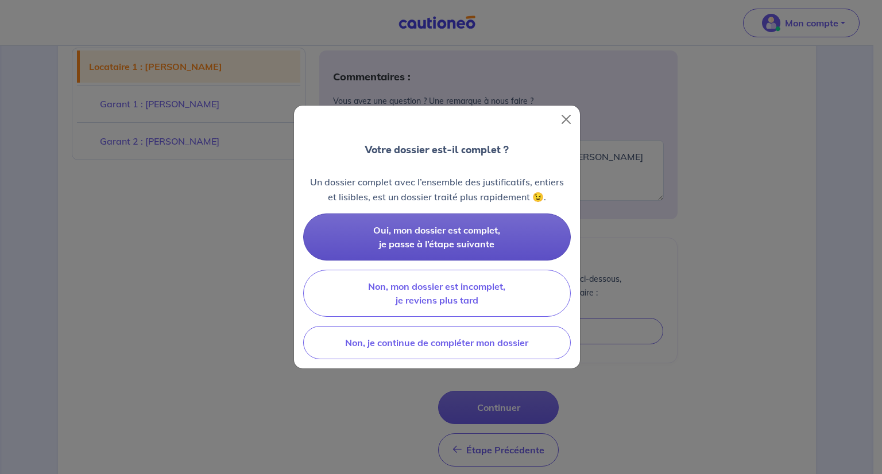
click at [419, 232] on span "Oui, mon dossier est complet, je passe à l’étape suivante" at bounding box center [436, 236] width 127 height 25
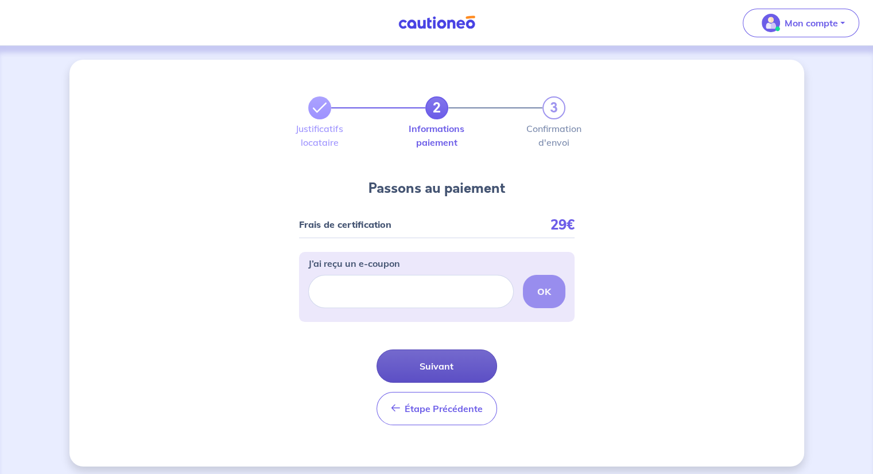
click at [418, 364] on button "Suivant" at bounding box center [437, 366] width 121 height 33
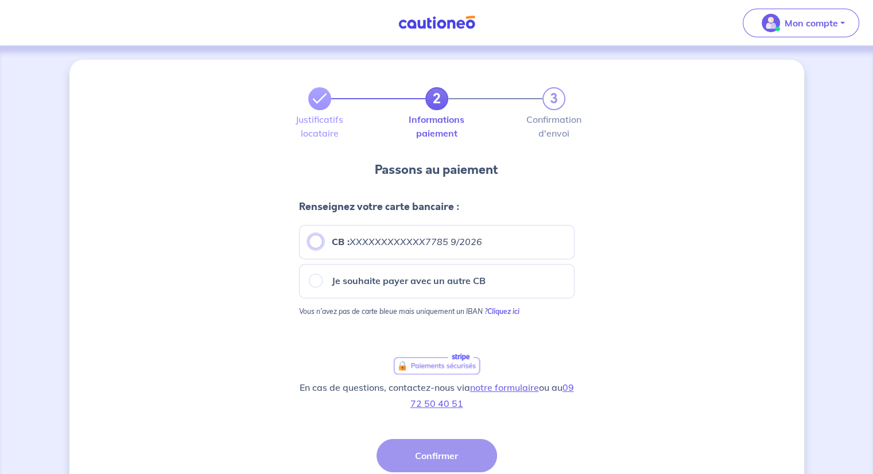
click at [312, 239] on input "CB : XXXXXXXXXXXX7785 9/2026" at bounding box center [316, 242] width 14 height 14
radio input "true"
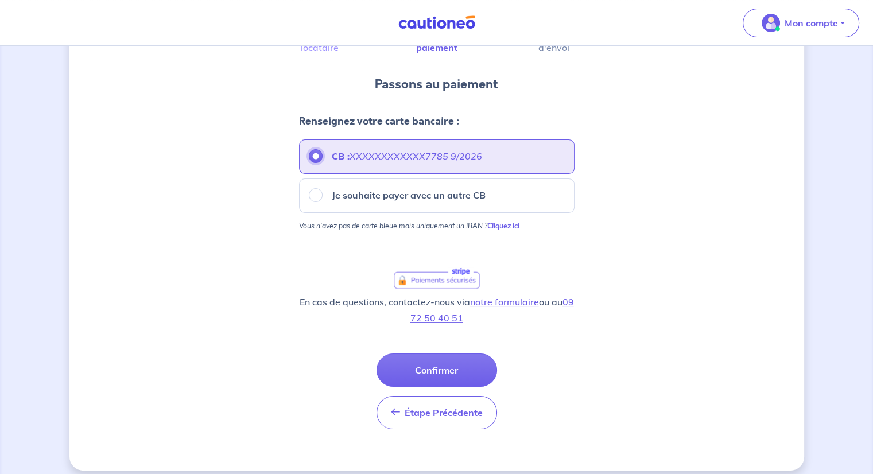
scroll to position [95, 0]
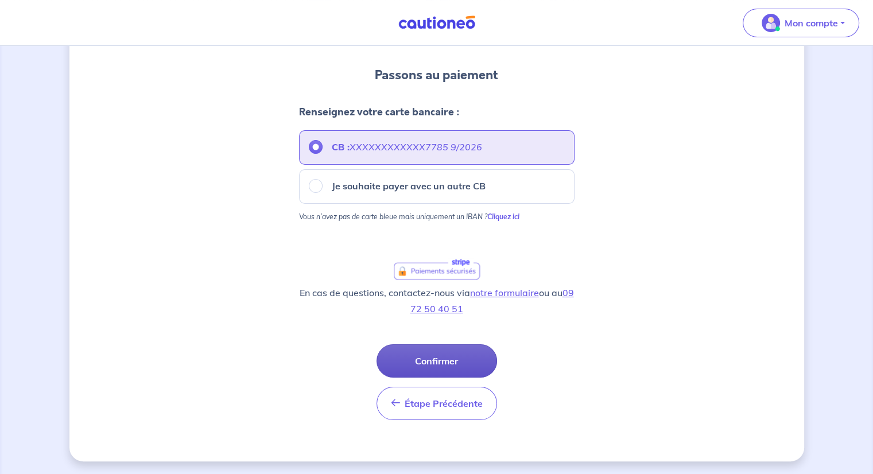
click at [441, 358] on button "Confirmer" at bounding box center [437, 360] width 121 height 33
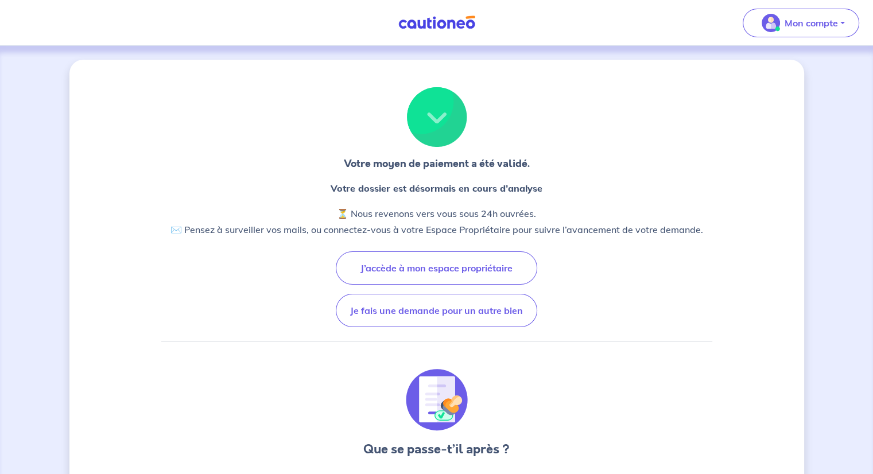
click at [289, 193] on p "Votre dossier est désormais en cours d’analyse" at bounding box center [436, 188] width 533 height 16
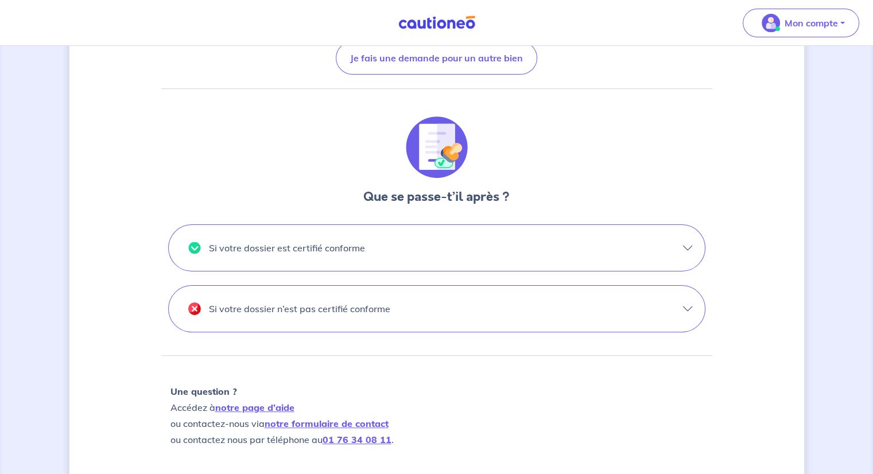
scroll to position [287, 0]
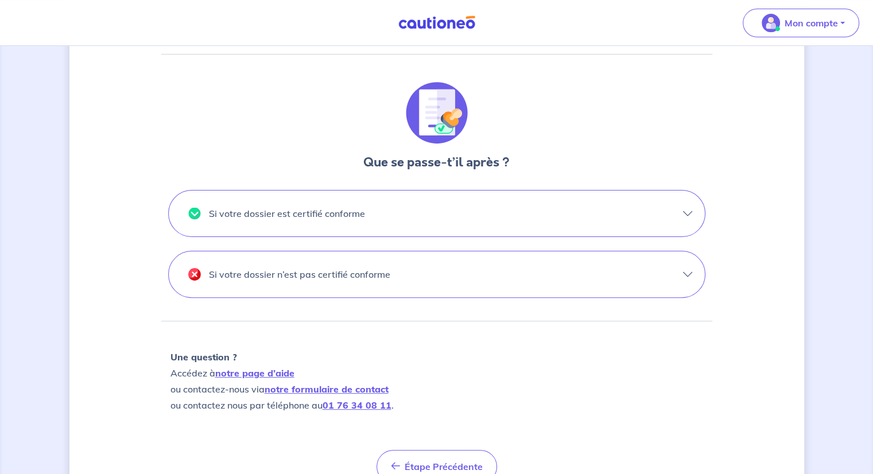
click at [328, 221] on p "Si votre dossier est certifié conforme" at bounding box center [287, 213] width 156 height 18
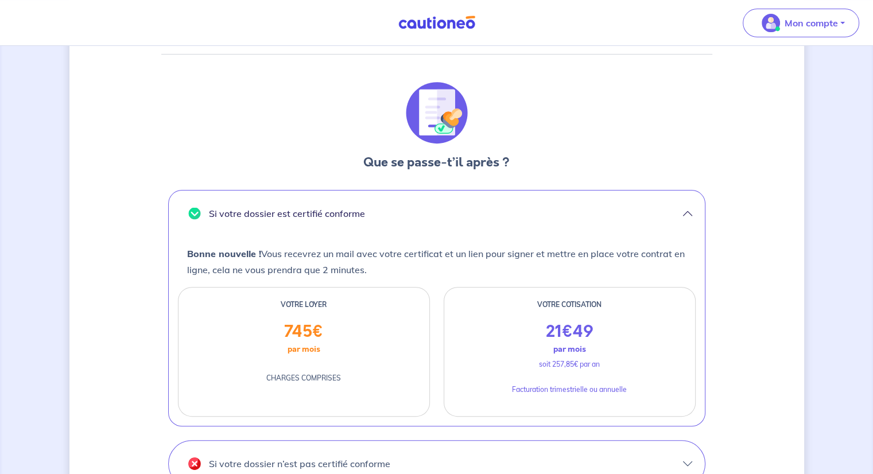
click at [325, 214] on p "Si votre dossier est certifié conforme" at bounding box center [287, 213] width 156 height 18
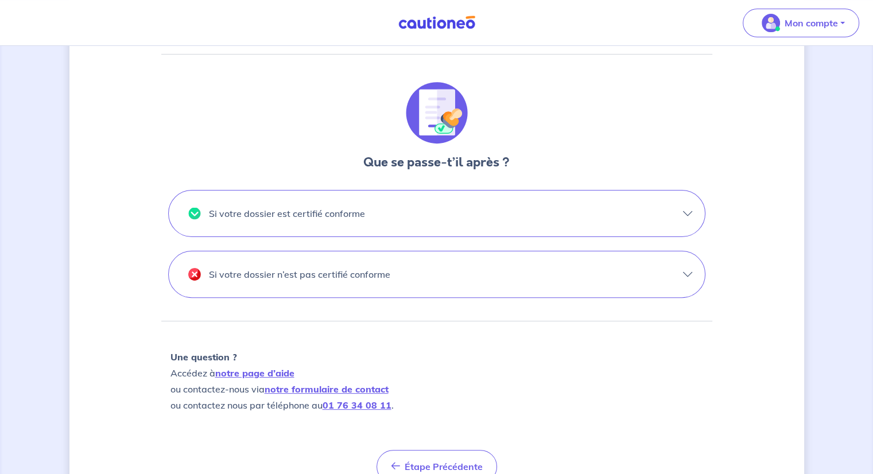
scroll to position [341, 0]
